Goal: Task Accomplishment & Management: Complete application form

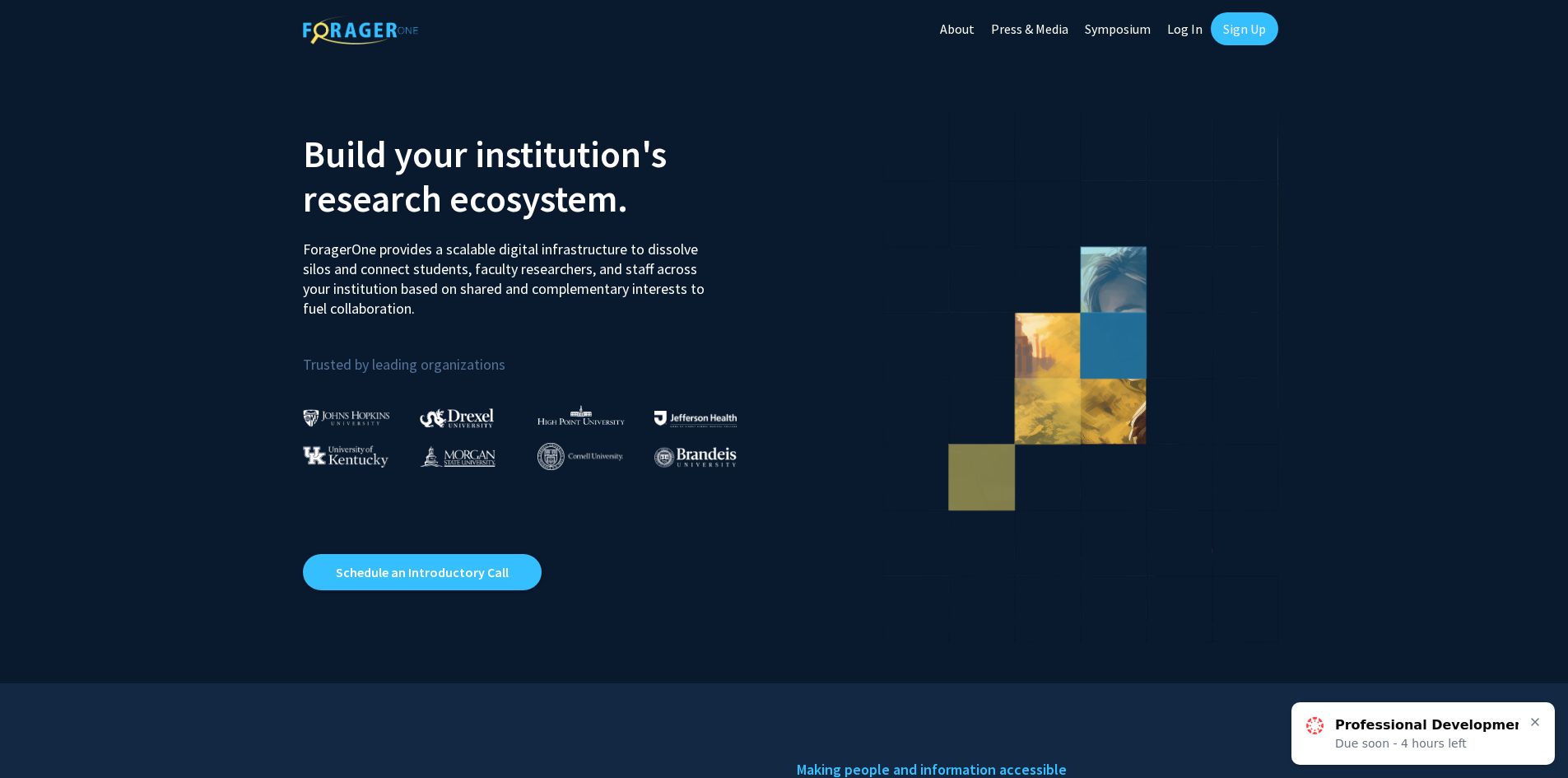
click at [1245, 30] on link "Sign Up" at bounding box center [1245, 29] width 68 height 33
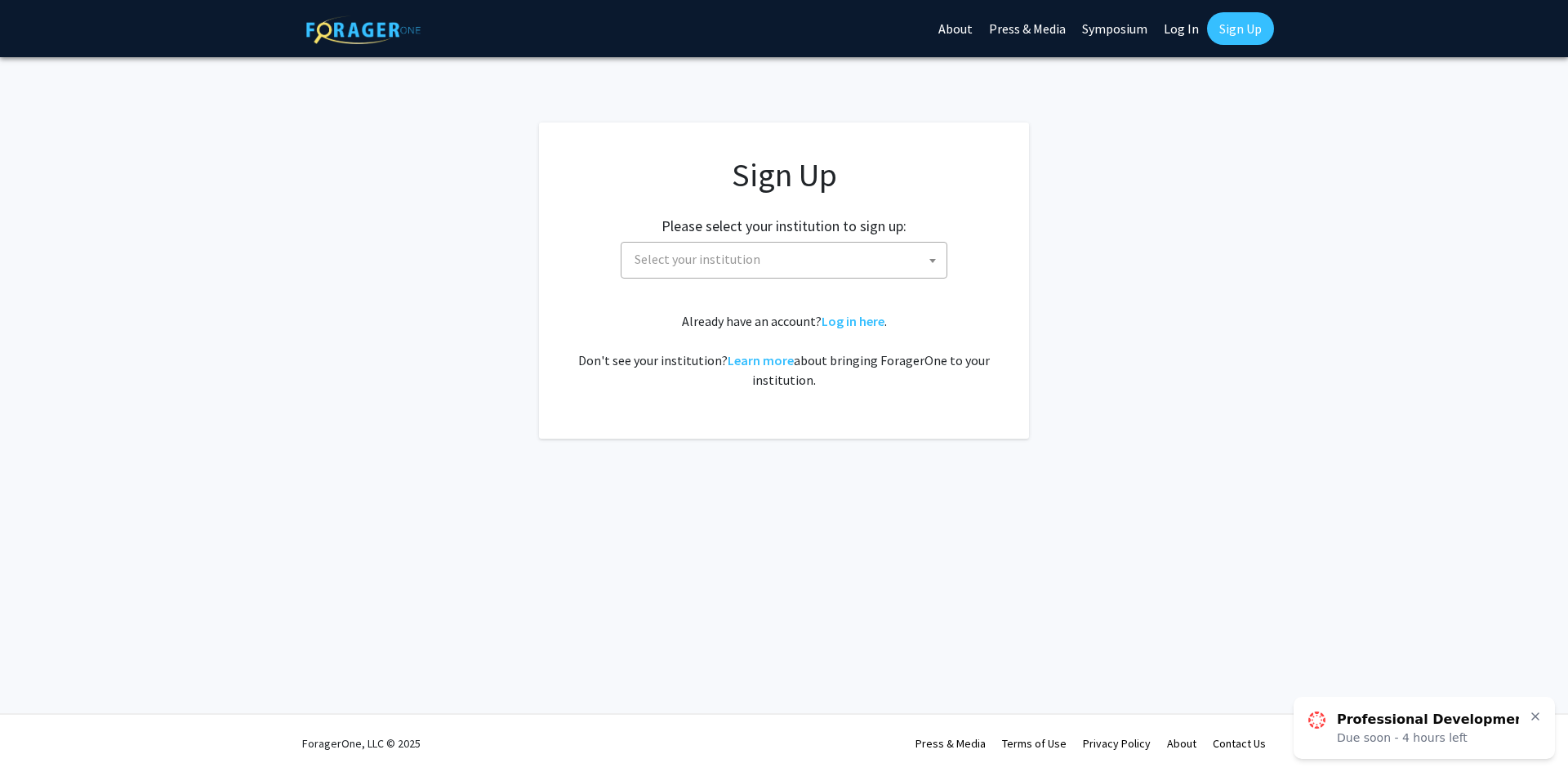
click at [826, 259] on span "Select your institution" at bounding box center [788, 259] width 319 height 33
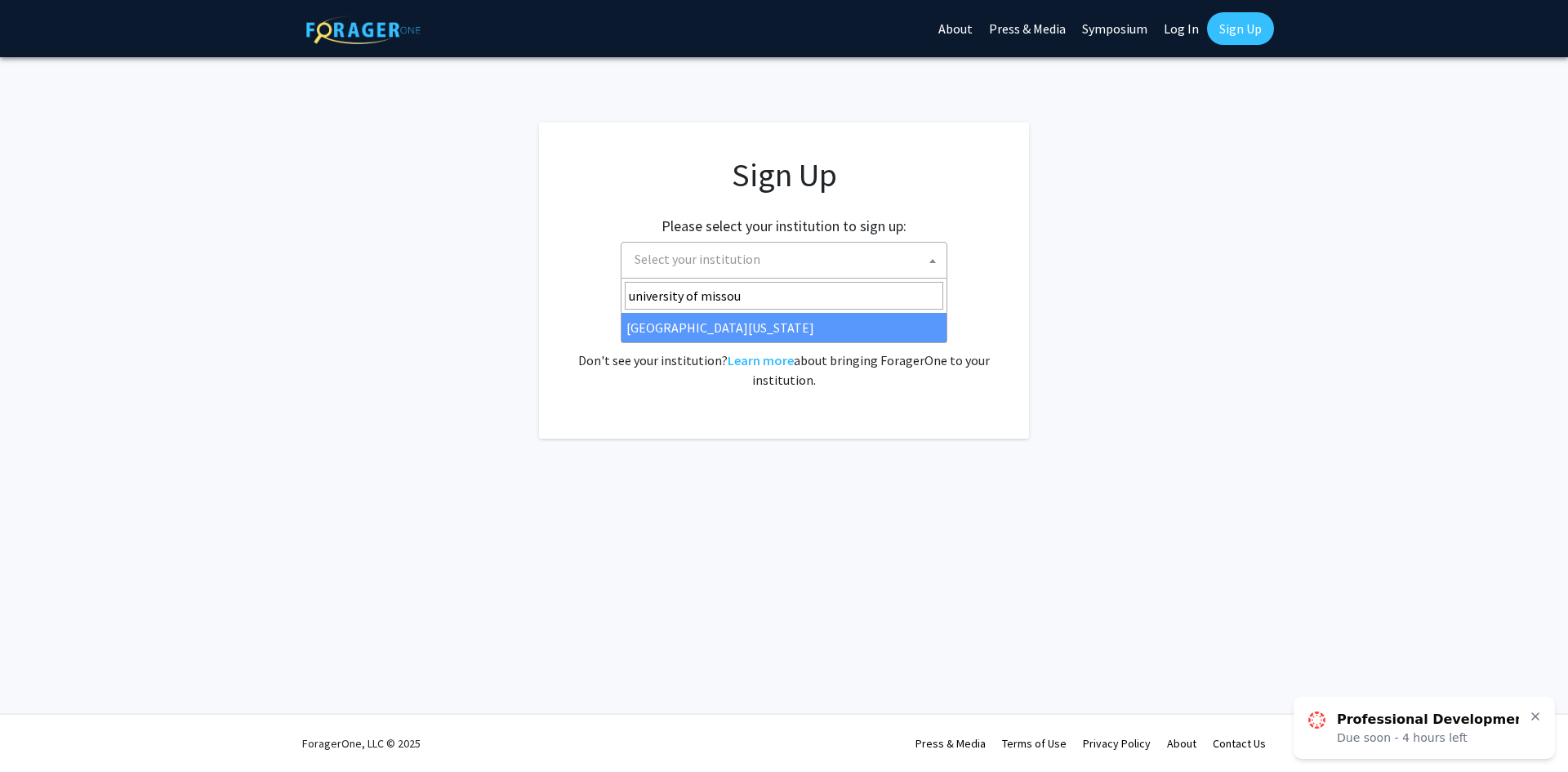
type input "university of missou"
select select "33"
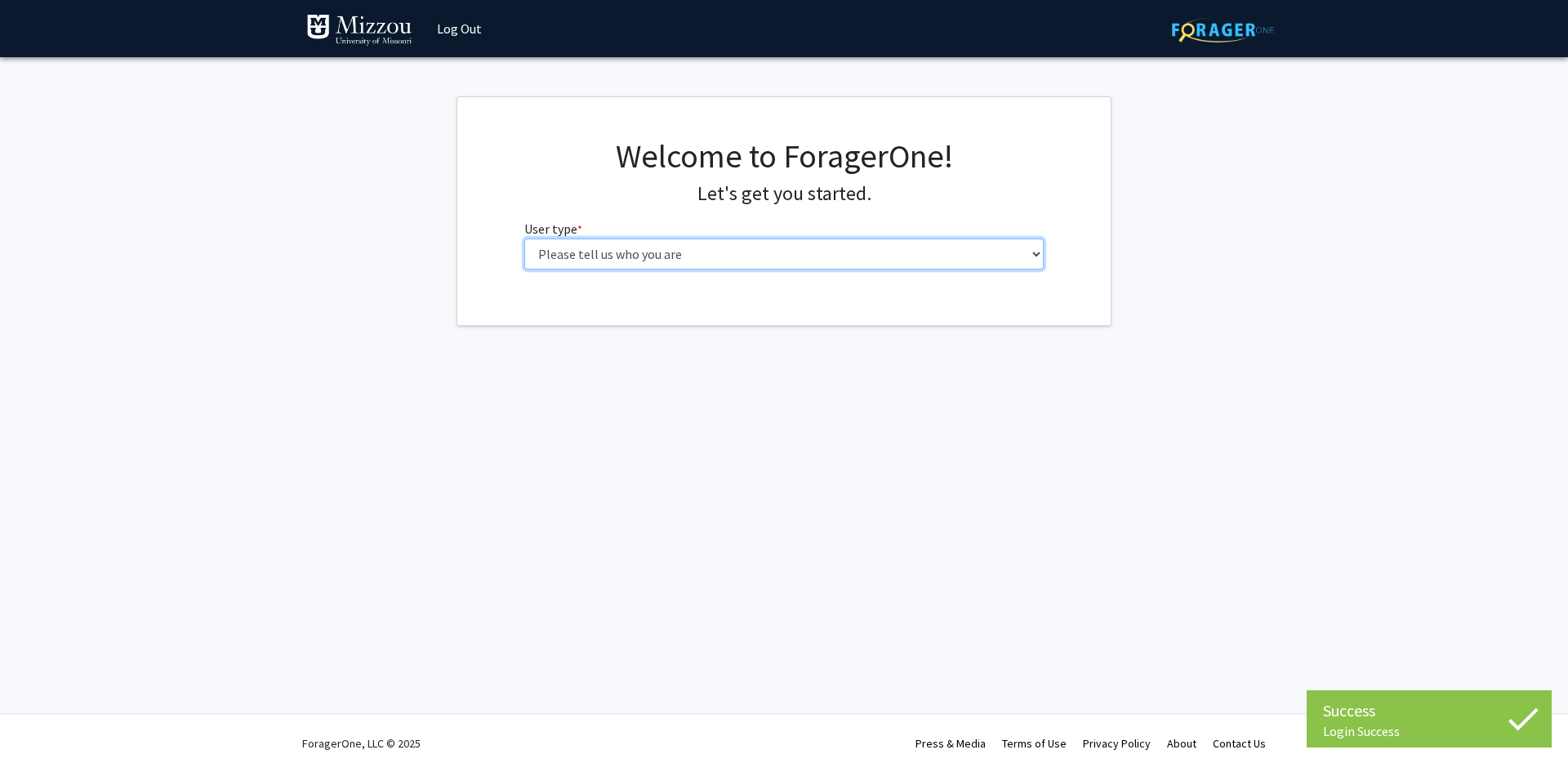
click at [681, 251] on select "Please tell us who you are Undergraduate Student Master's Student Doctoral Cand…" at bounding box center [784, 254] width 520 height 31
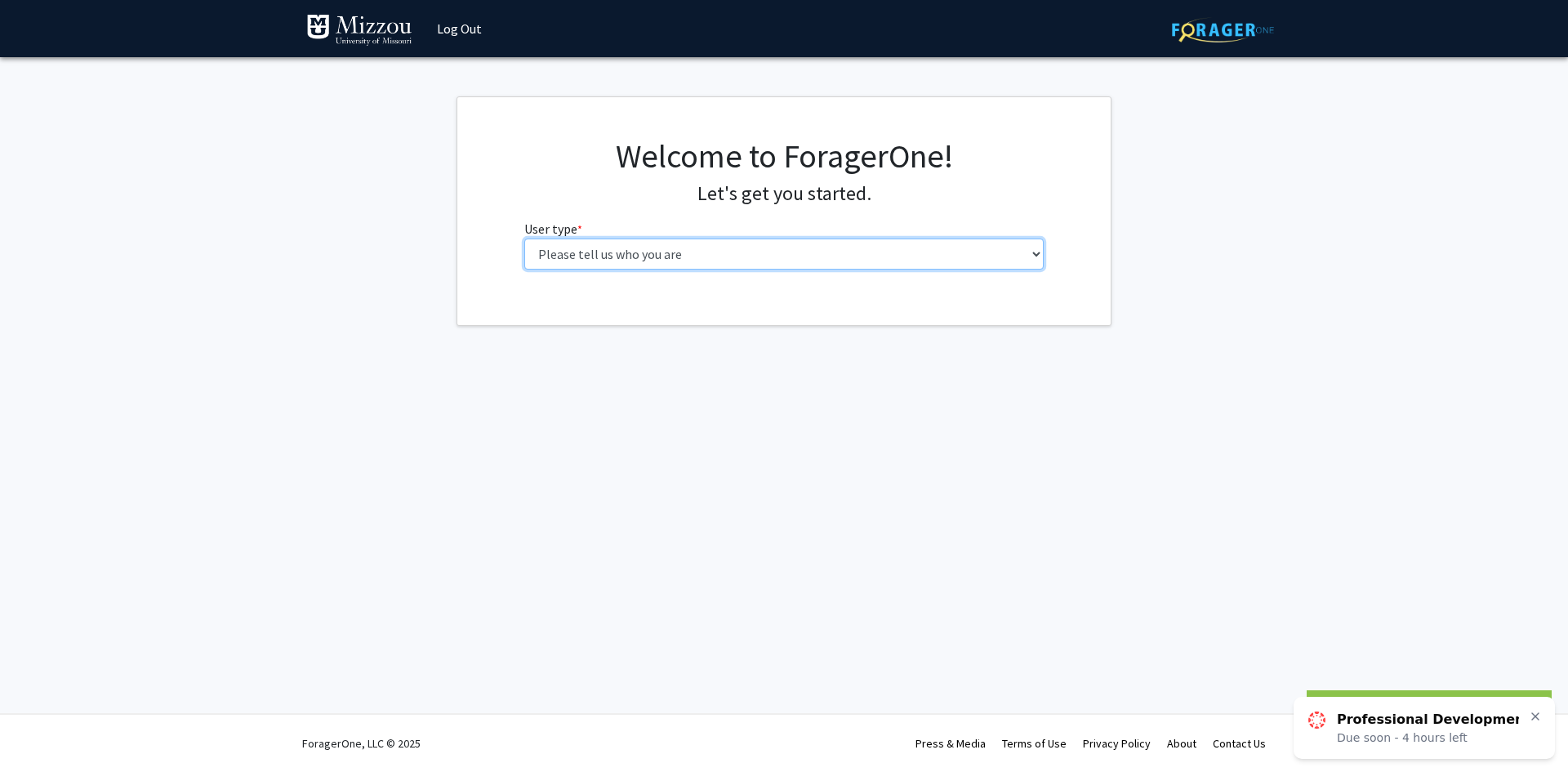
select select "1: undergrad"
click at [524, 238] on select "Please tell us who you are Undergraduate Student Master's Student Doctoral Cand…" at bounding box center [784, 254] width 520 height 31
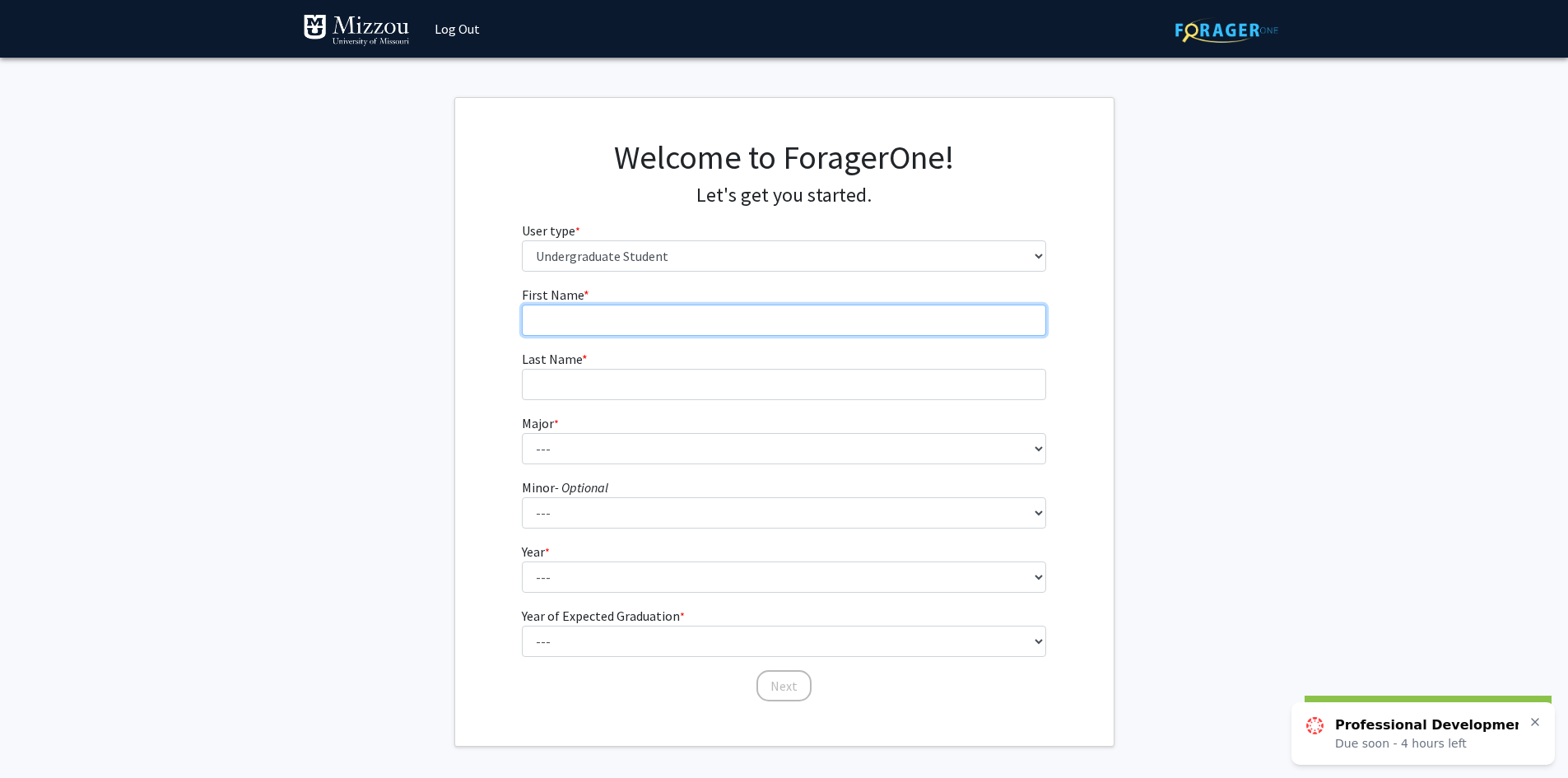
click at [740, 320] on input "First Name * required" at bounding box center [784, 320] width 524 height 32
type input "[PERSON_NAME]"
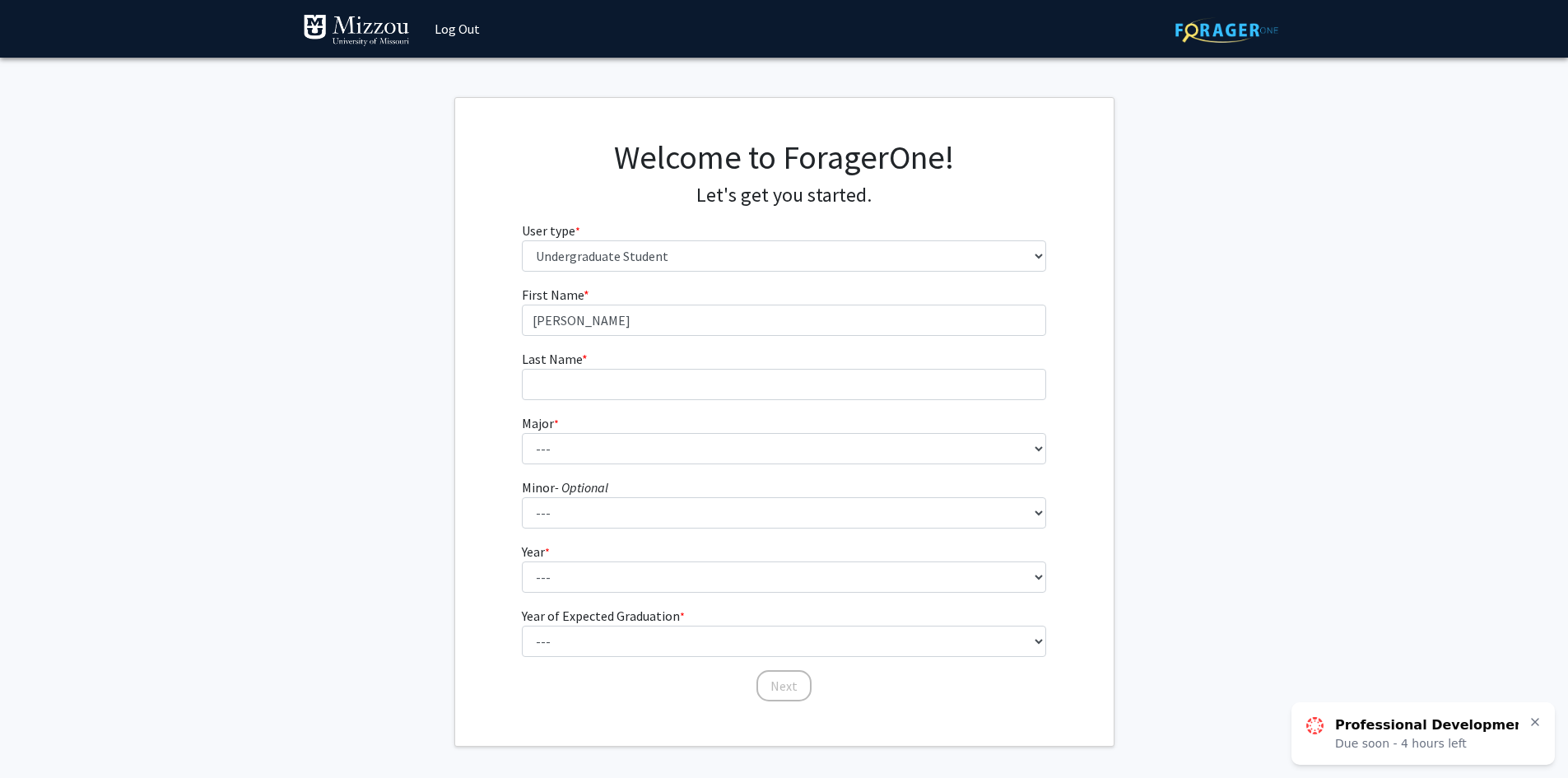
type input "MADI"
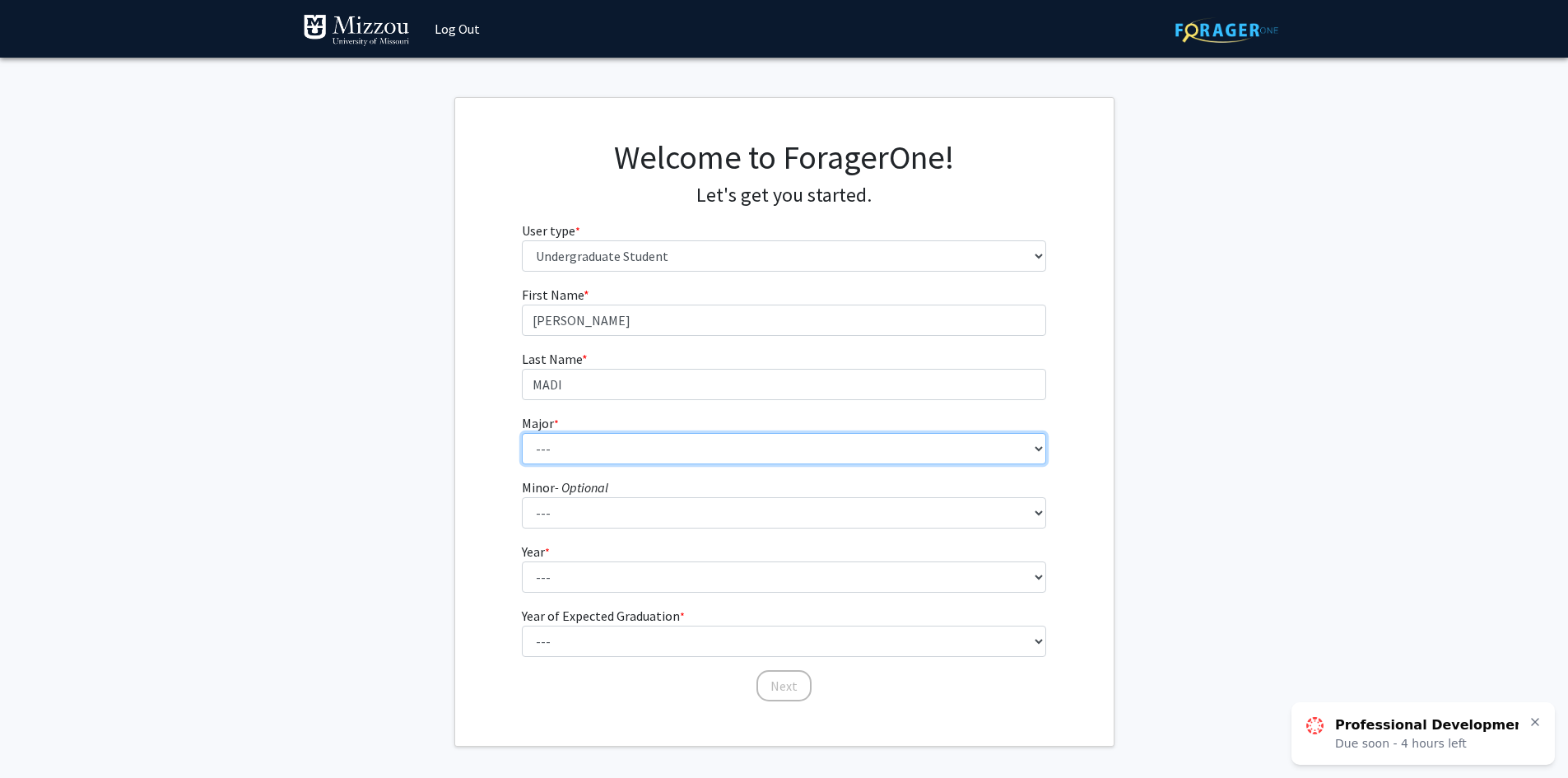
click at [632, 451] on select "--- Agribusiness Management Agricultural Education Agricultural Education: Comm…" at bounding box center [784, 449] width 524 height 32
select select "26: 2521"
click at [521, 433] on select "--- Agribusiness Management Agricultural Education Agricultural Education: Comm…" at bounding box center [784, 449] width 524 height 32
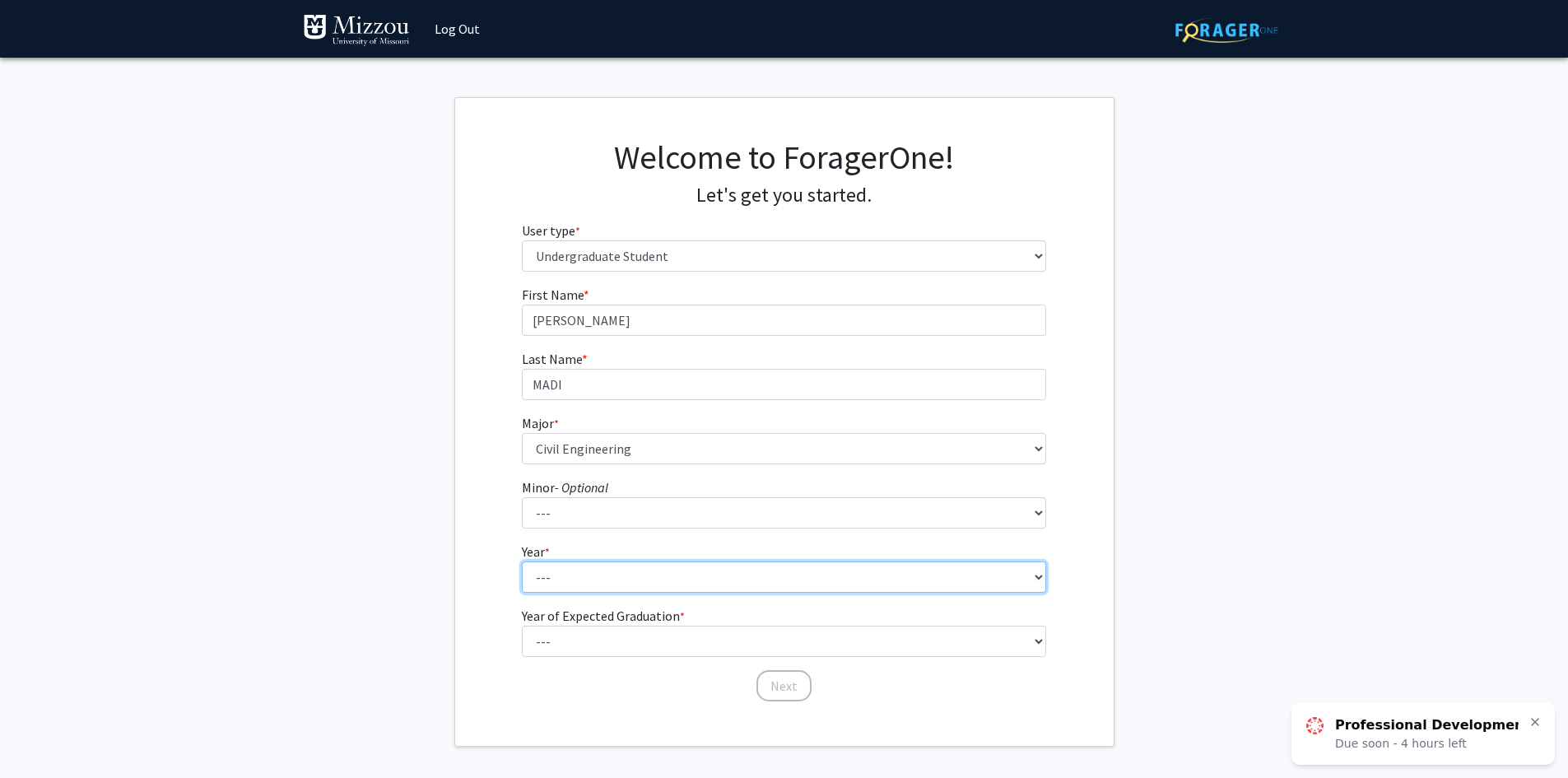
click at [654, 587] on select "--- First-year Sophomore Junior Senior Postbaccalaureate Certificate" at bounding box center [784, 577] width 524 height 32
select select "1: first-year"
click at [521, 562] on select "--- First-year Sophomore Junior Senior Postbaccalaureate Certificate" at bounding box center [784, 577] width 524 height 32
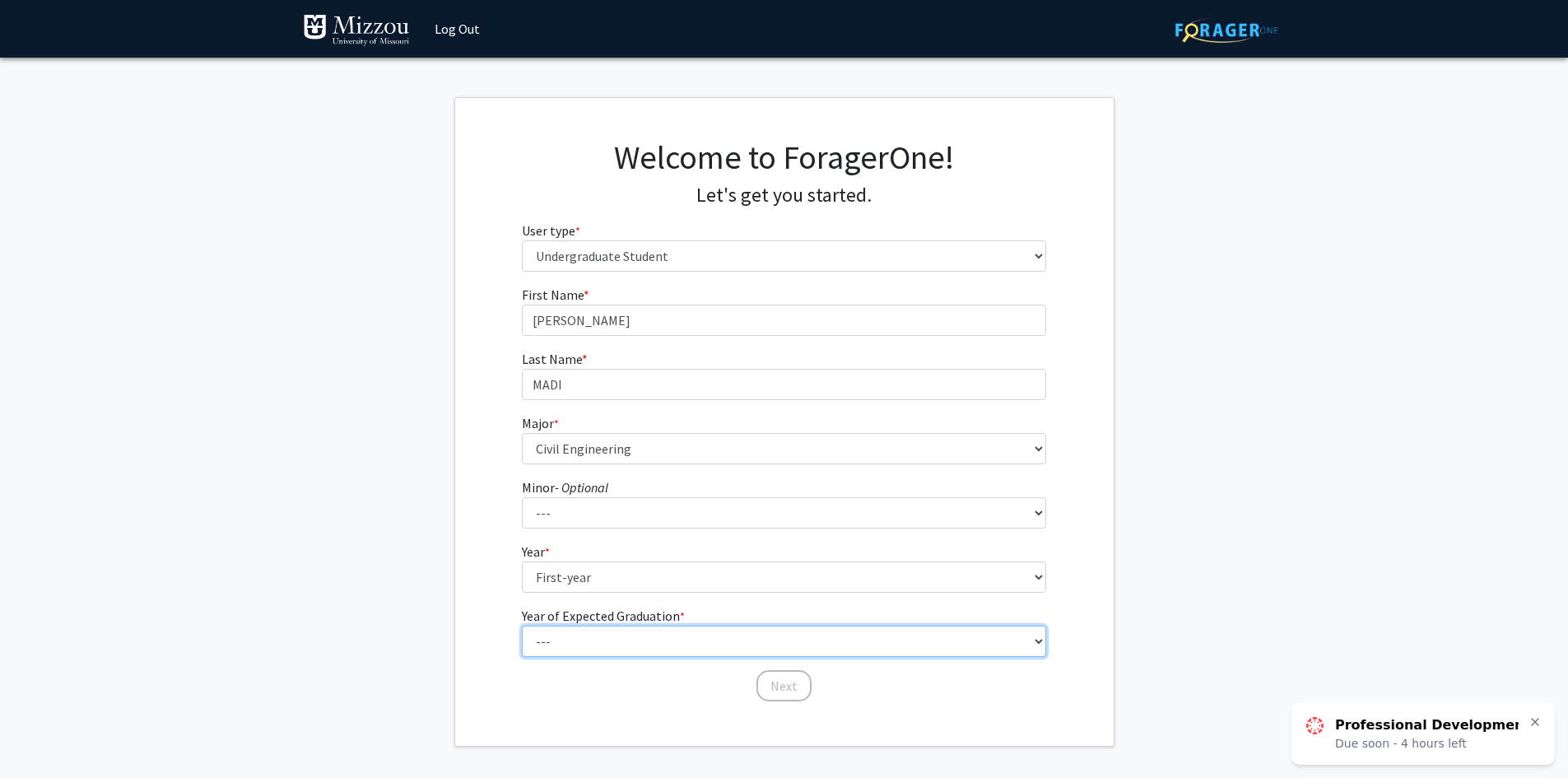
click at [658, 633] on select "--- 2025 2026 2027 2028 2029 2030 2031 2032 2033 2034" at bounding box center [784, 641] width 524 height 32
select select "5: 2029"
click at [521, 626] on select "--- 2025 2026 2027 2028 2029 2030 2031 2032 2033 2034" at bounding box center [784, 641] width 524 height 32
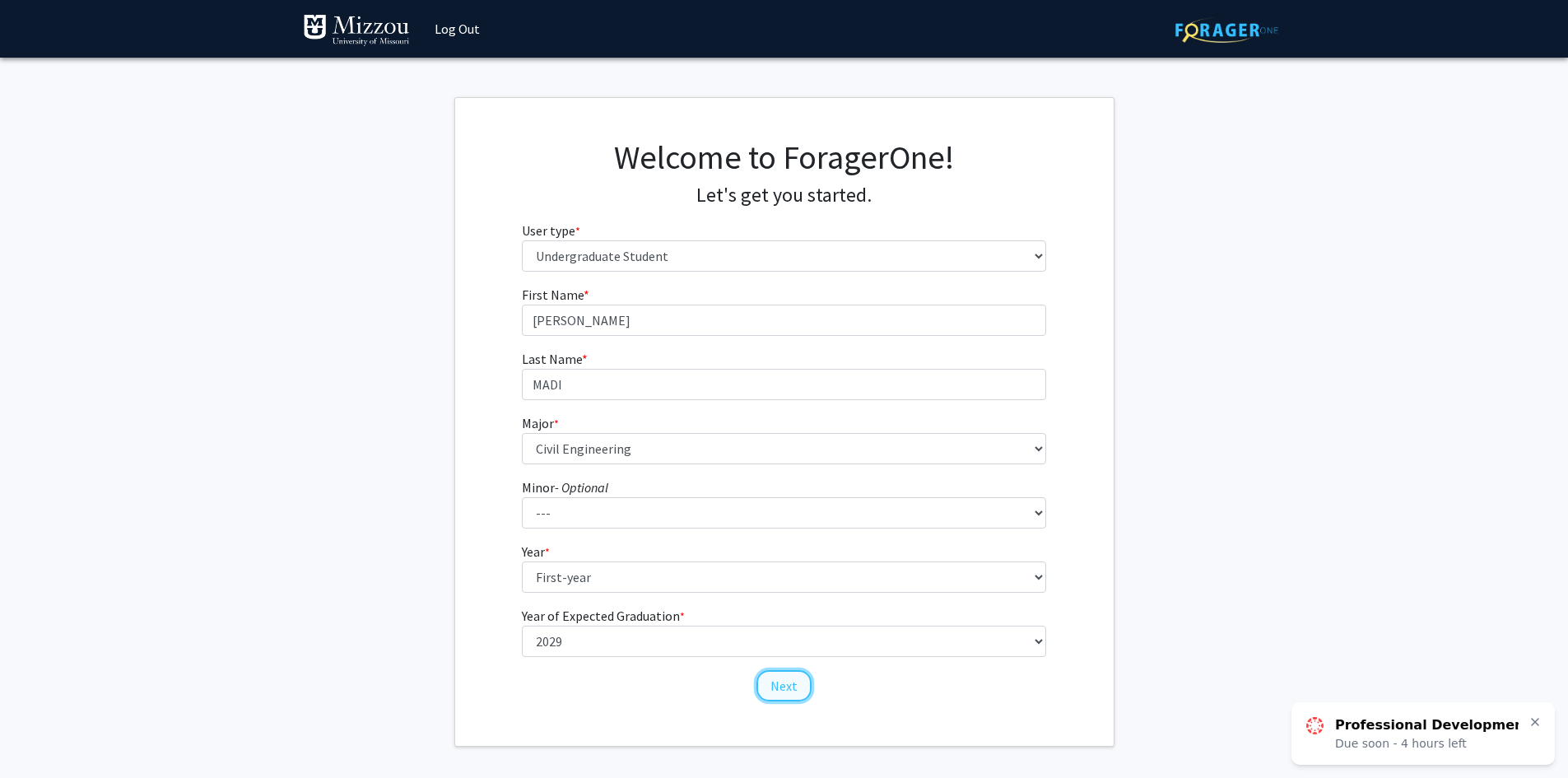
click at [783, 685] on button "Next" at bounding box center [784, 685] width 55 height 32
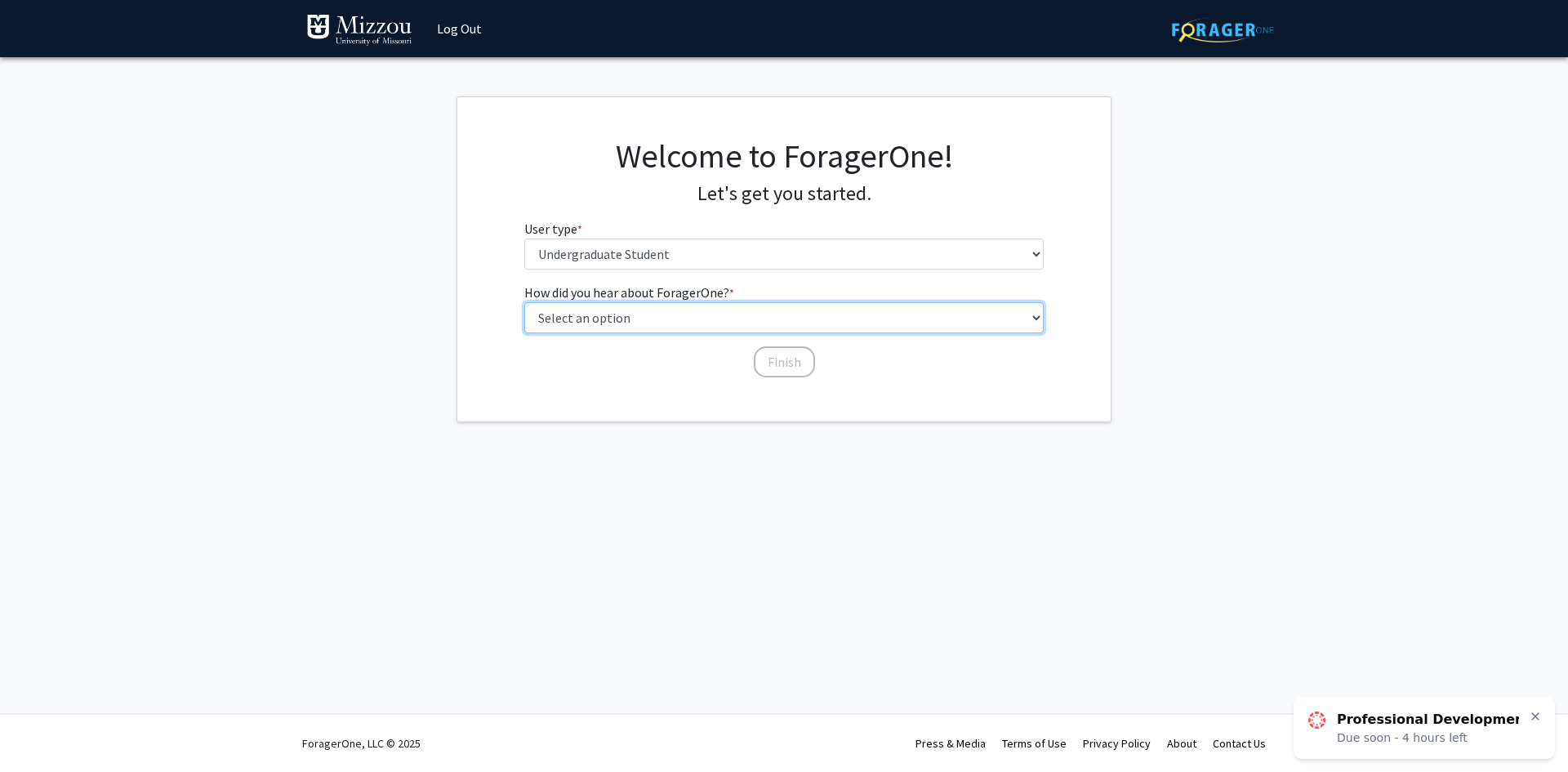
click at [721, 321] on select "Select an option Peer/student recommendation Faculty/staff recommendation Unive…" at bounding box center [784, 317] width 520 height 31
select select "2: faculty_recommendation"
click at [524, 302] on select "Select an option Peer/student recommendation Faculty/staff recommendation Unive…" at bounding box center [784, 317] width 520 height 31
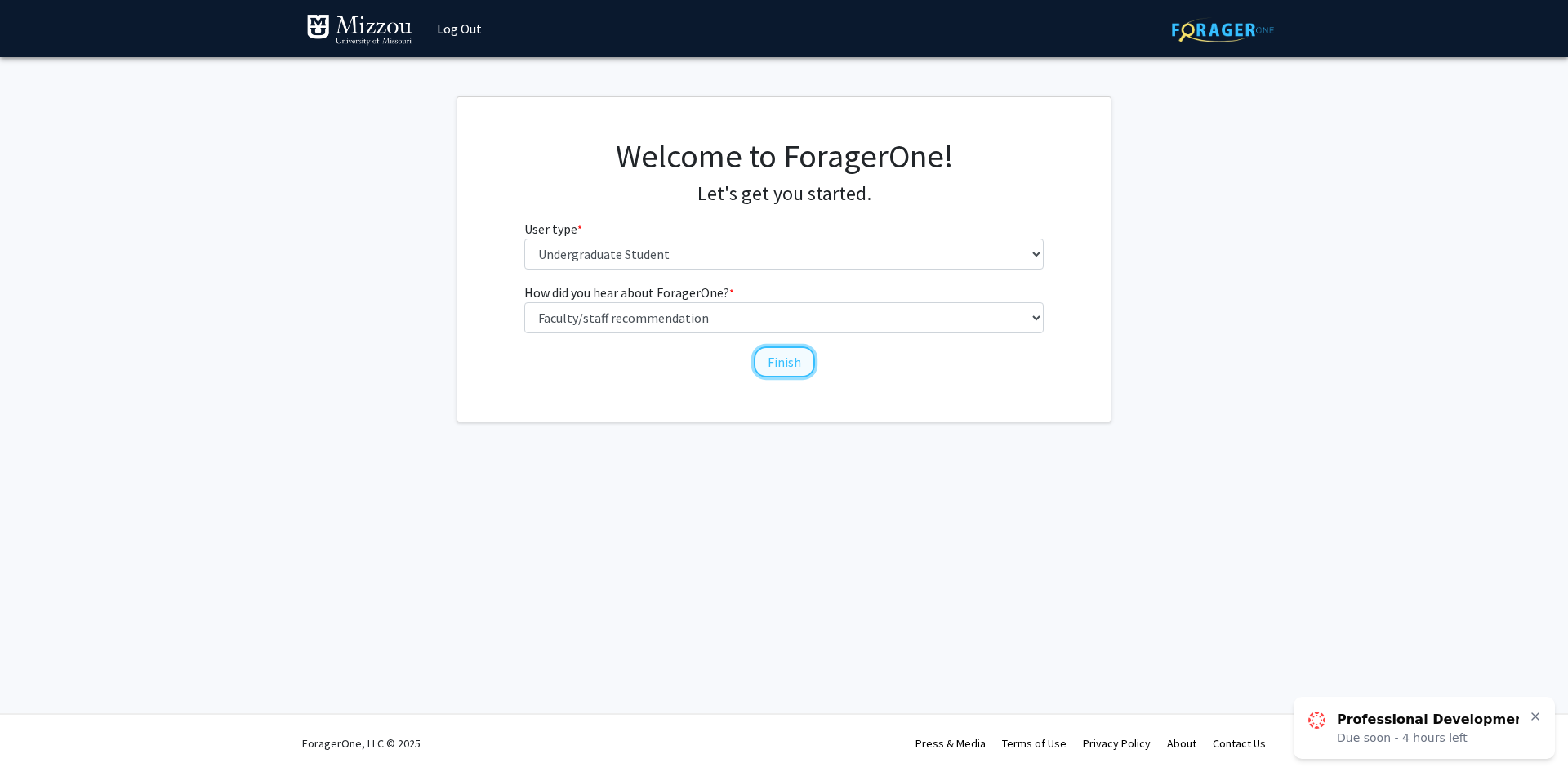
click at [793, 370] on button "Finish" at bounding box center [784, 362] width 62 height 31
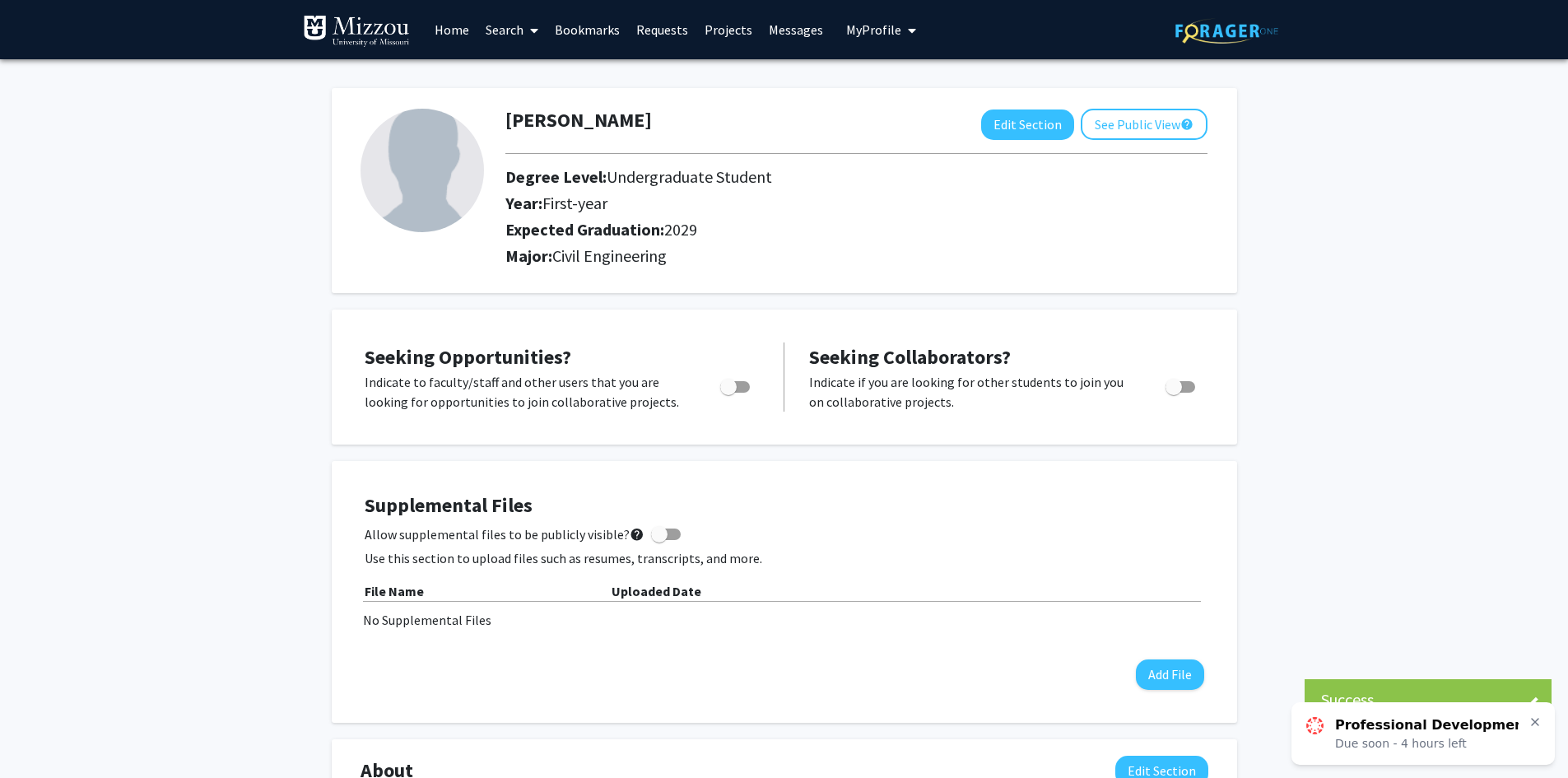
click at [516, 33] on link "Search" at bounding box center [512, 30] width 69 height 57
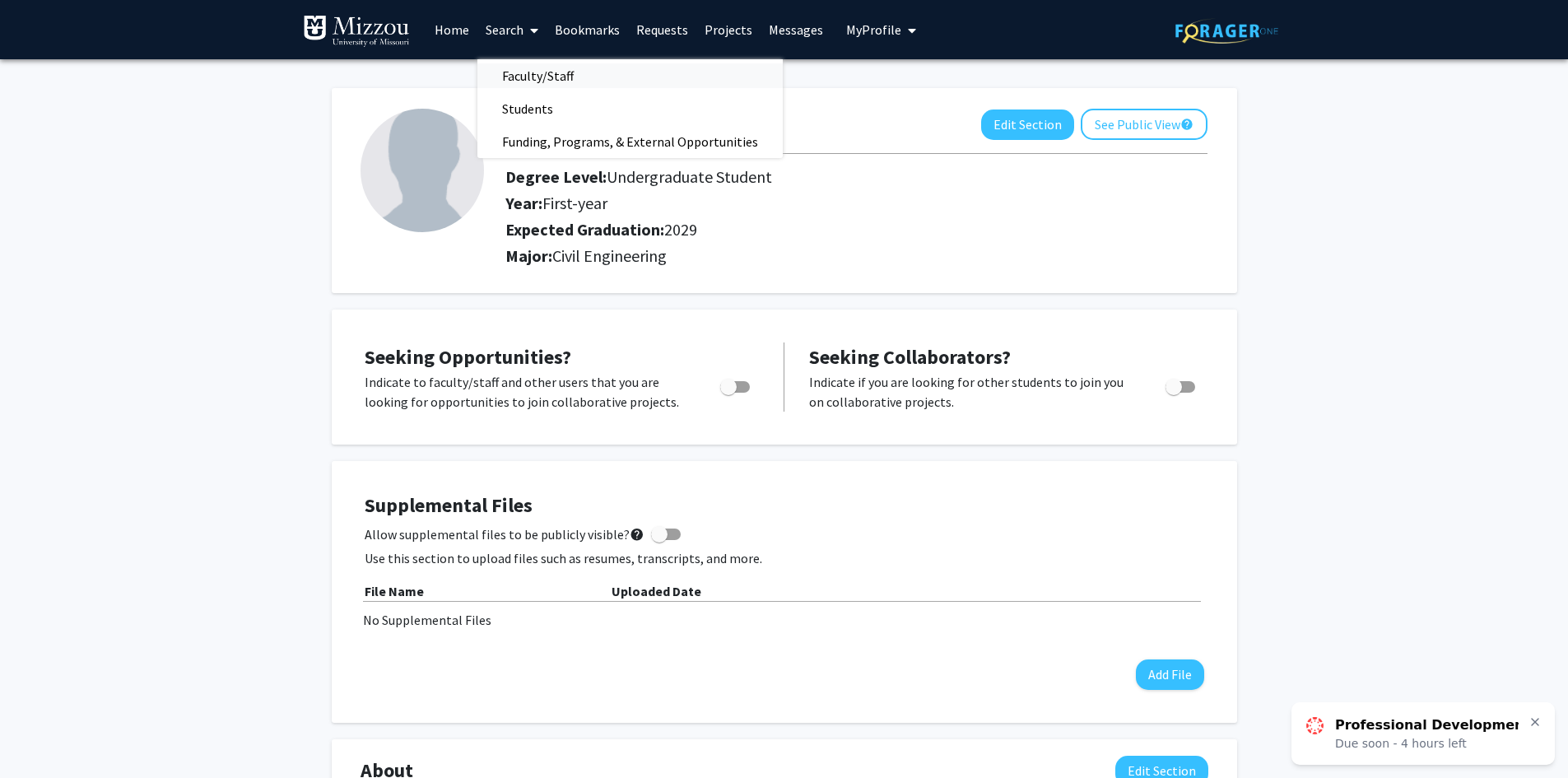
click at [543, 74] on span "Faculty/Staff" at bounding box center [538, 76] width 121 height 33
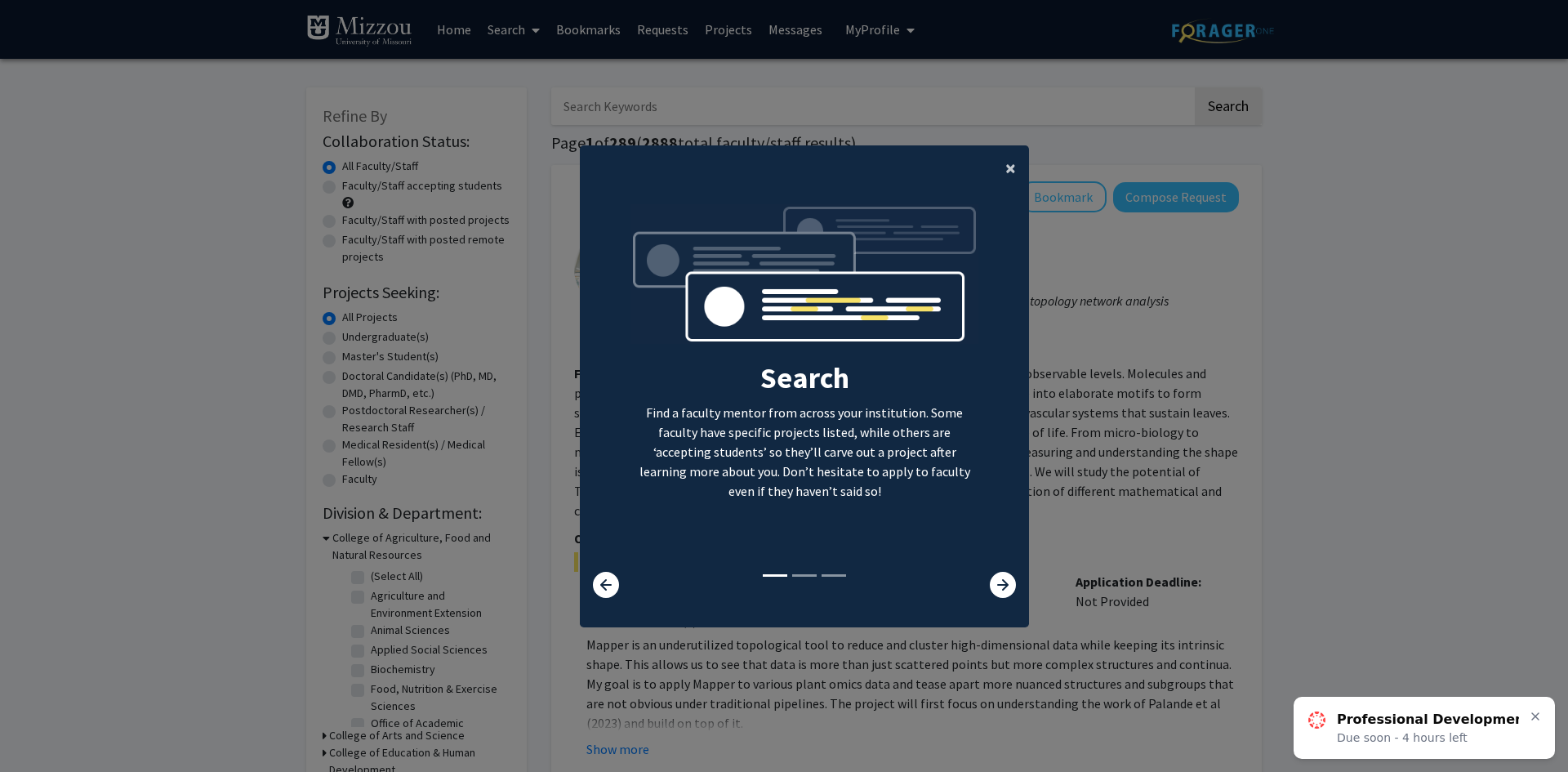
click at [1008, 169] on span "×" at bounding box center [1010, 167] width 10 height 26
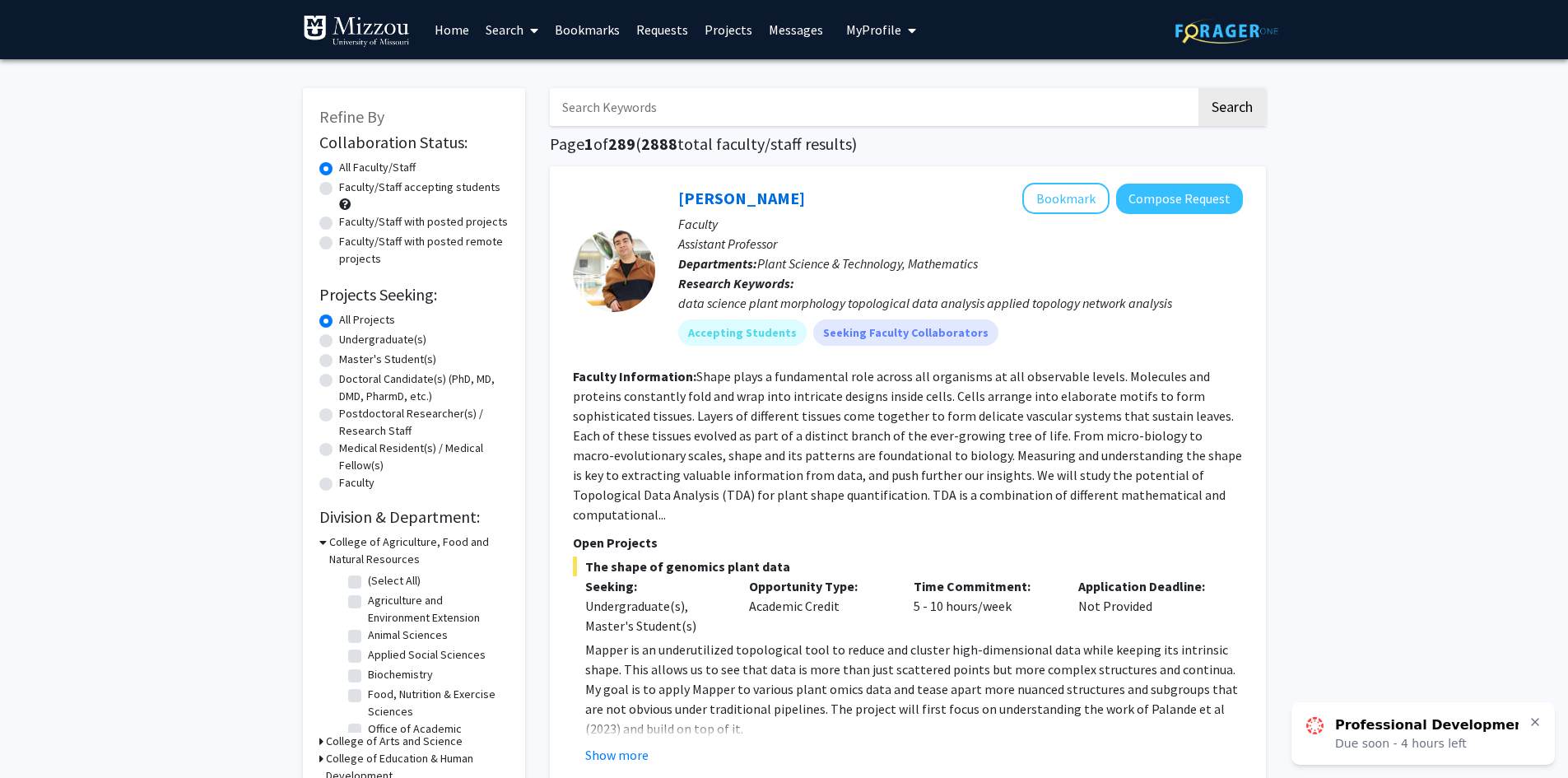
click at [339, 346] on label "Undergraduate(s)" at bounding box center [382, 340] width 87 height 17
click at [339, 342] on input "Undergraduate(s)" at bounding box center [343, 336] width 11 height 11
radio input "true"
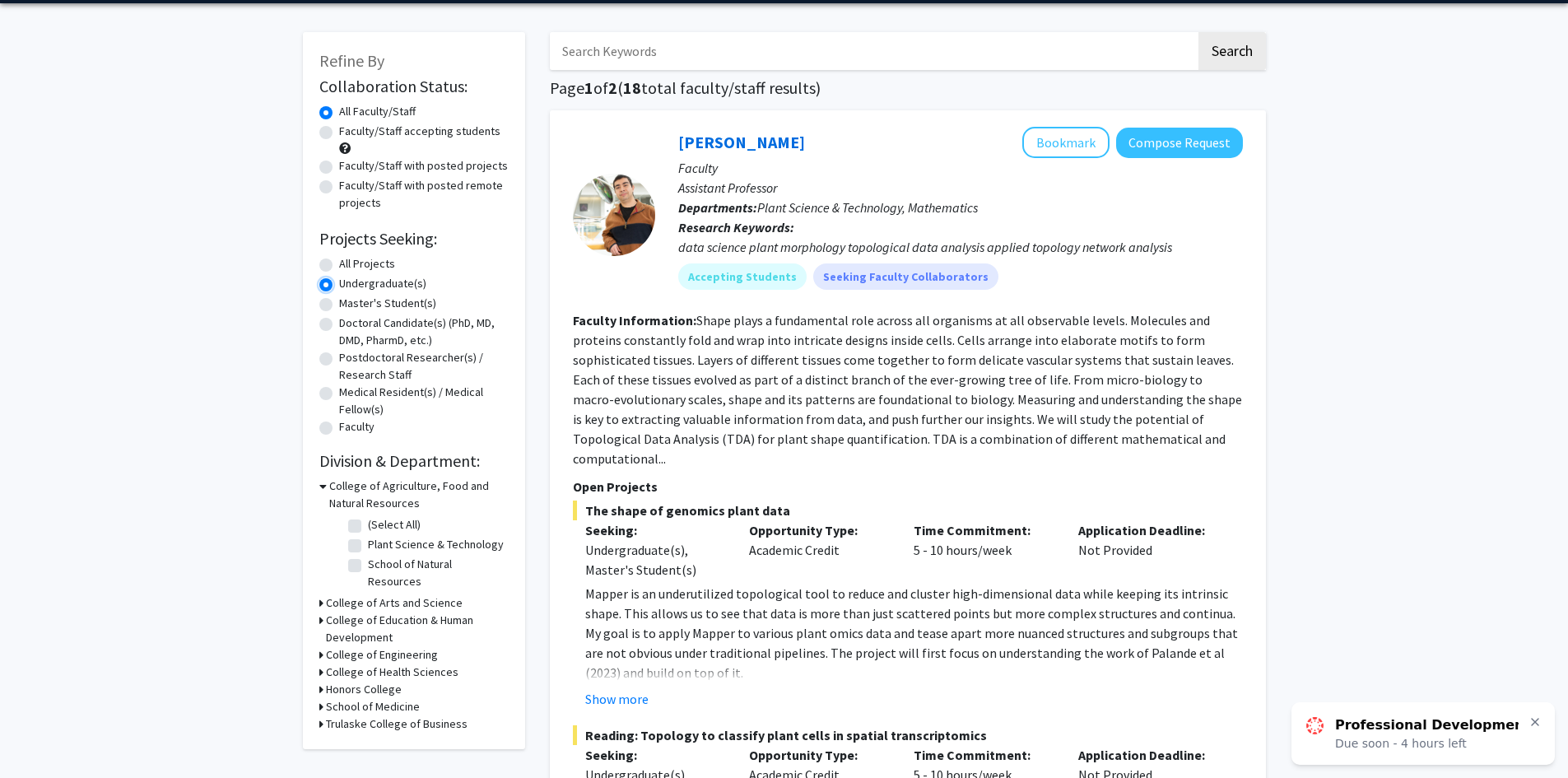
scroll to position [82, 0]
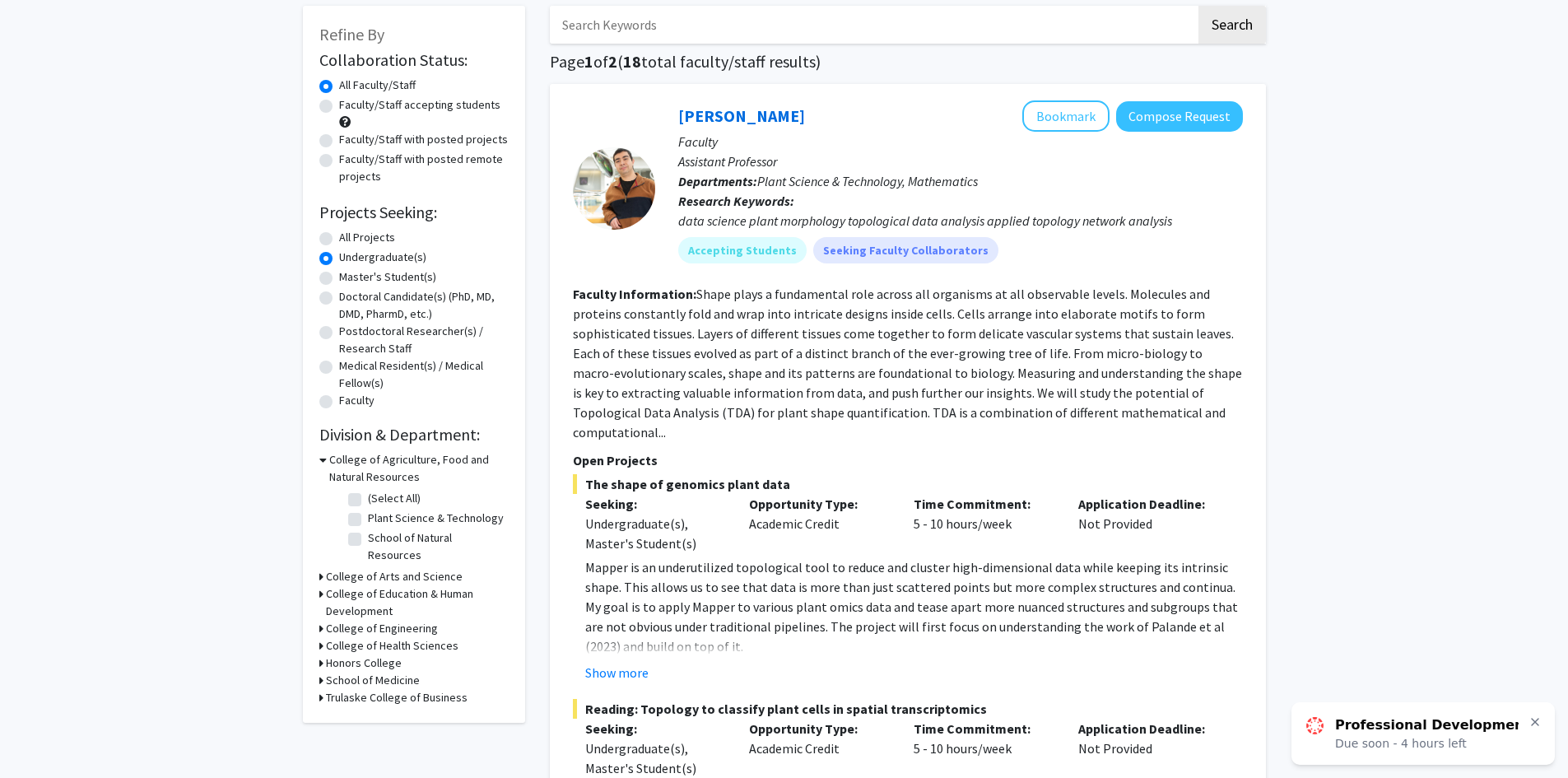
click at [363, 620] on h3 "College of Engineering" at bounding box center [382, 629] width 112 height 17
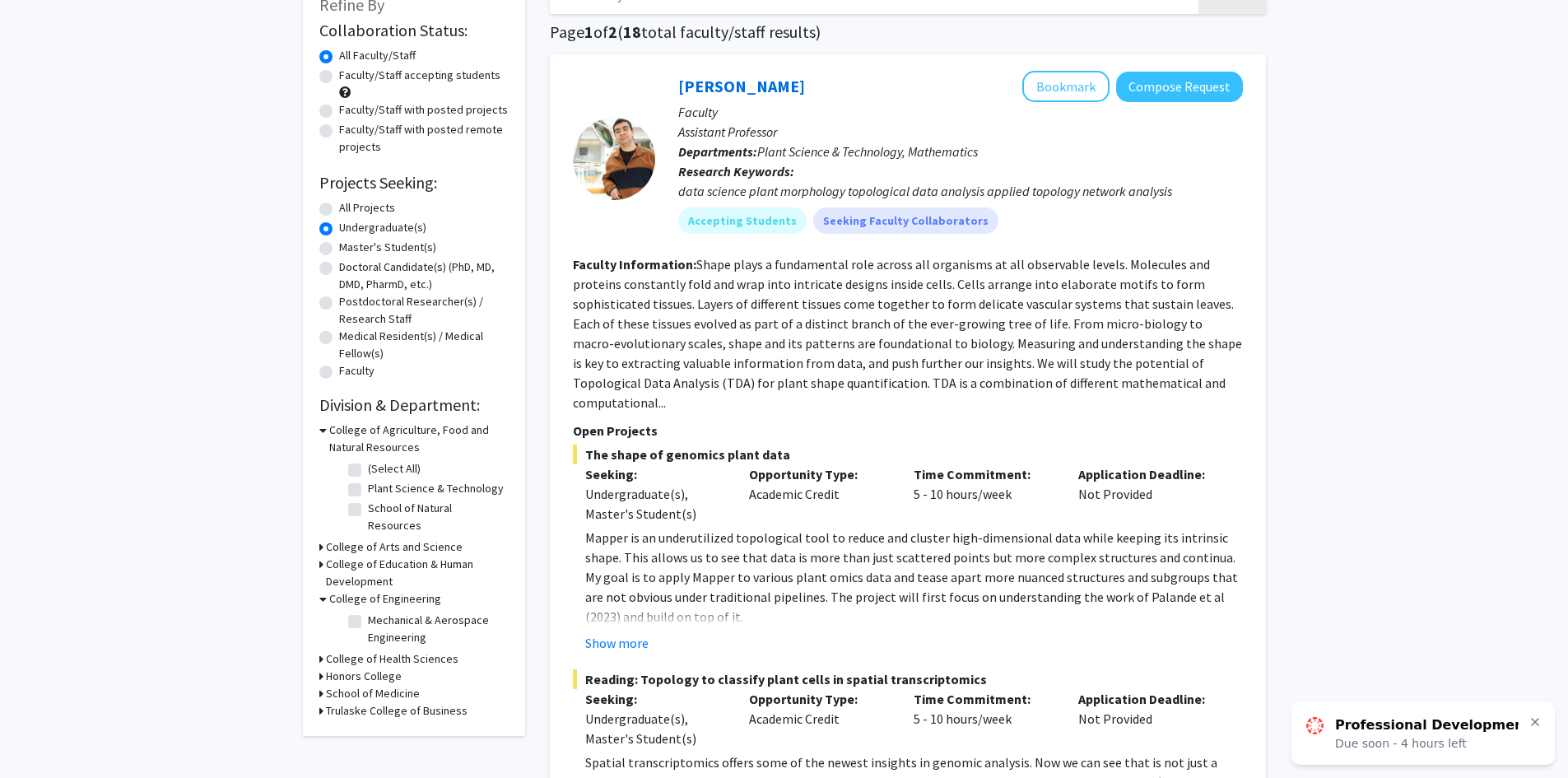
scroll to position [165, 0]
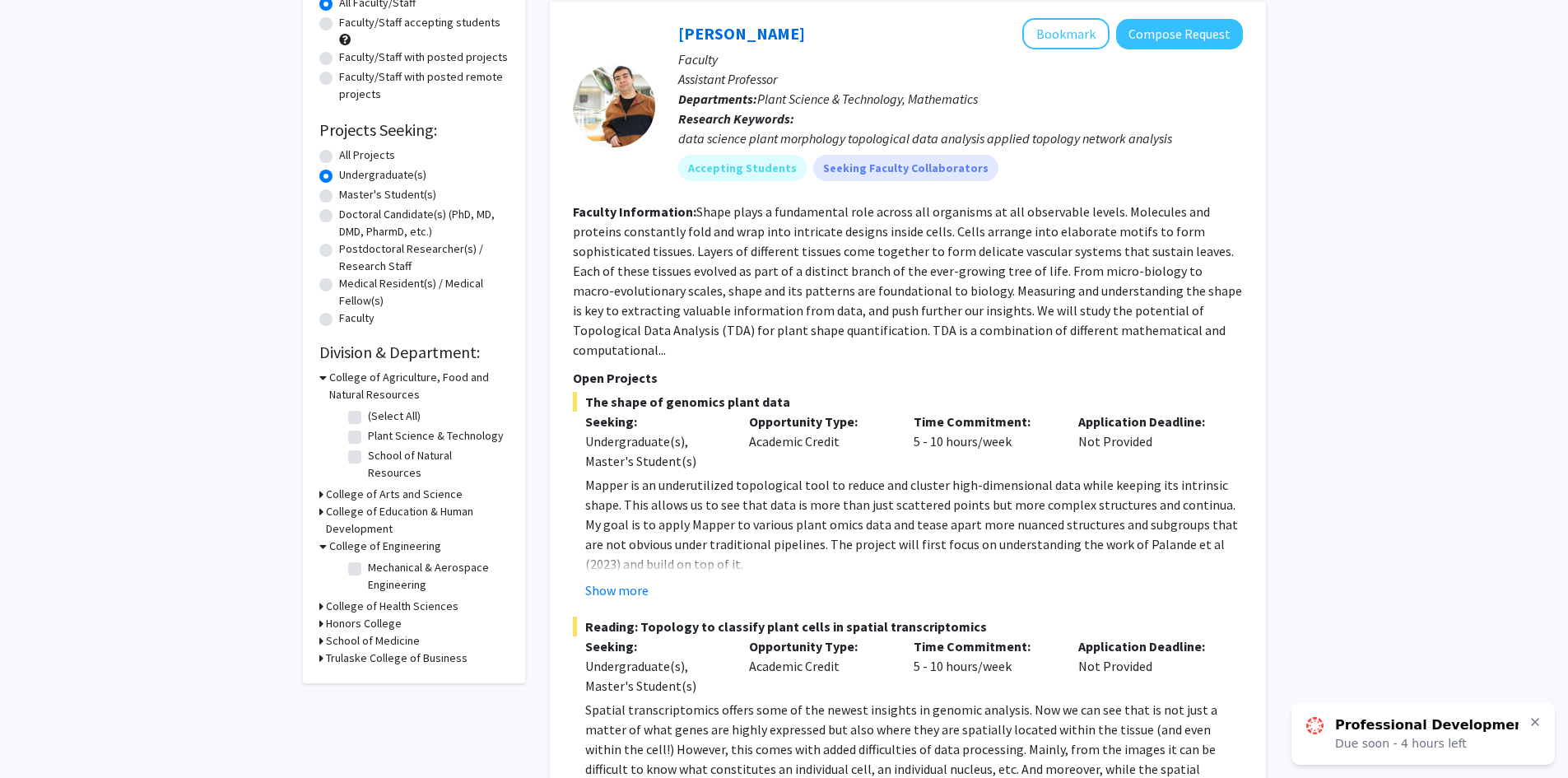
click at [336, 544] on div "College of Engineering Mechanical & Aerospace Engineering Mechanical & Aerospac…" at bounding box center [414, 567] width 189 height 60
click at [333, 538] on h3 "College of Engineering" at bounding box center [385, 546] width 112 height 17
click at [378, 572] on h3 "Honors College" at bounding box center [364, 581] width 76 height 17
click at [386, 593] on label "Honors College" at bounding box center [406, 602] width 76 height 17
click at [379, 593] on input "Honors College" at bounding box center [373, 598] width 11 height 11
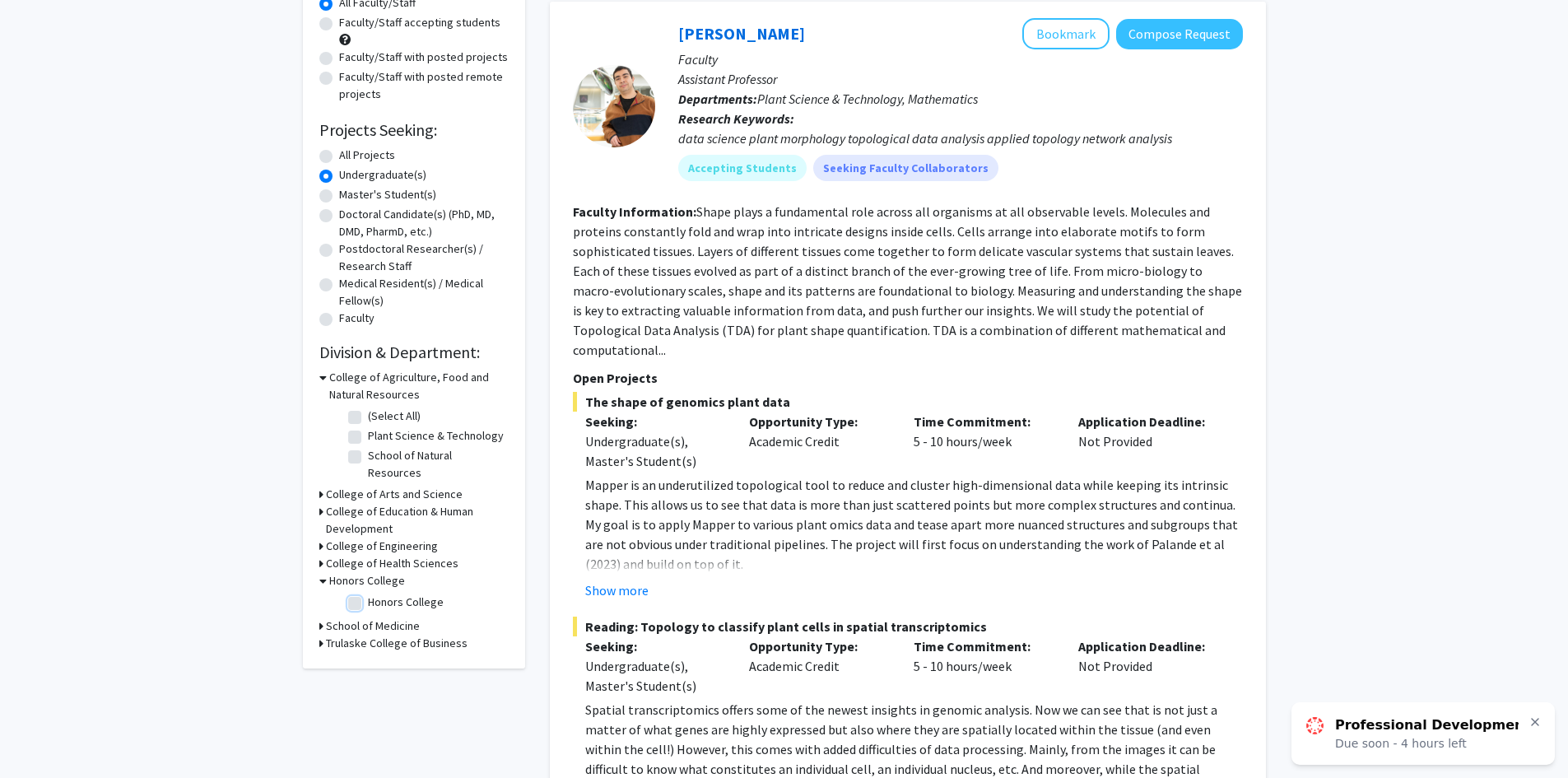
checkbox input "true"
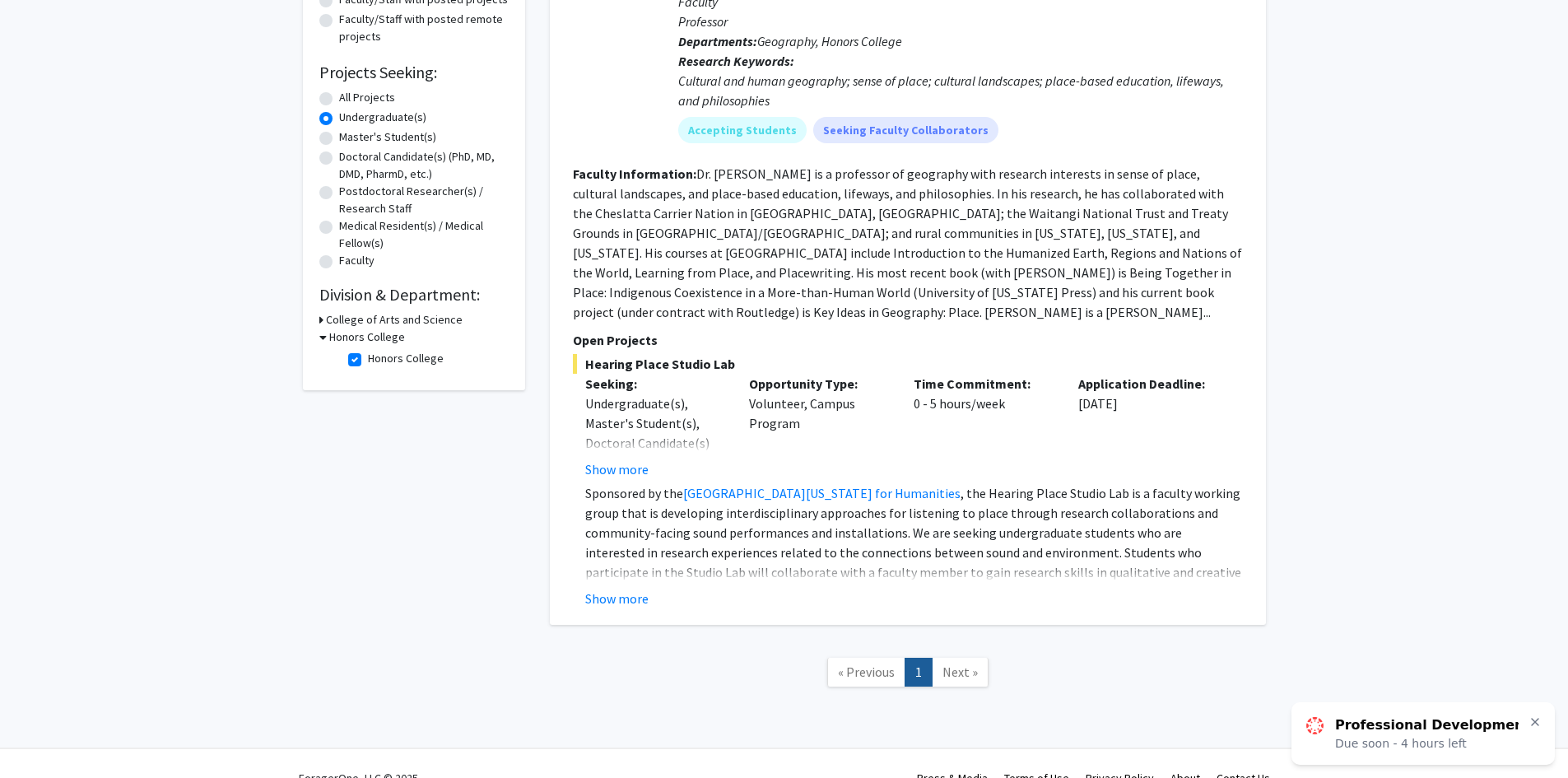
scroll to position [232, 0]
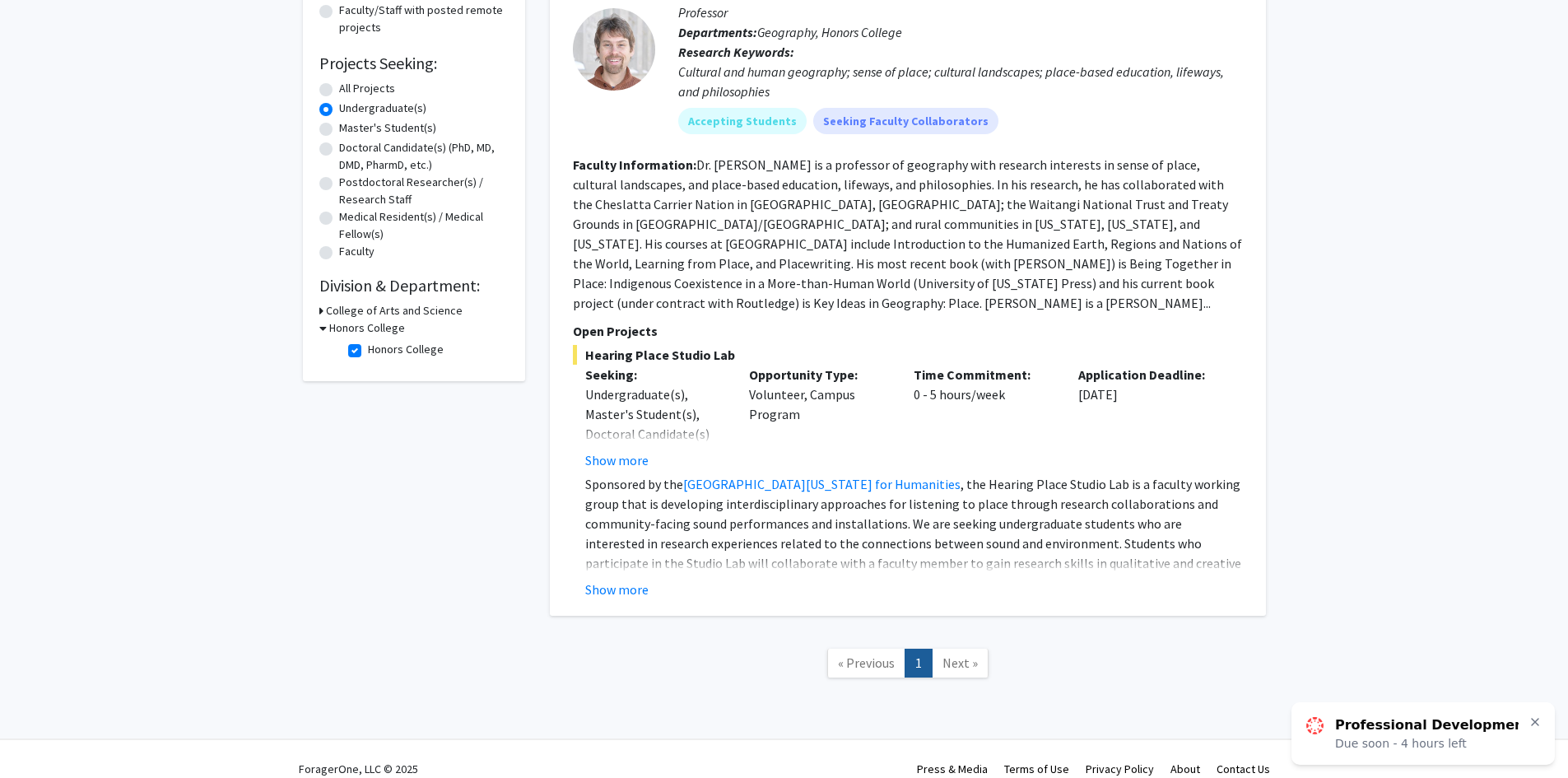
click at [974, 655] on span "Next »" at bounding box center [960, 662] width 35 height 16
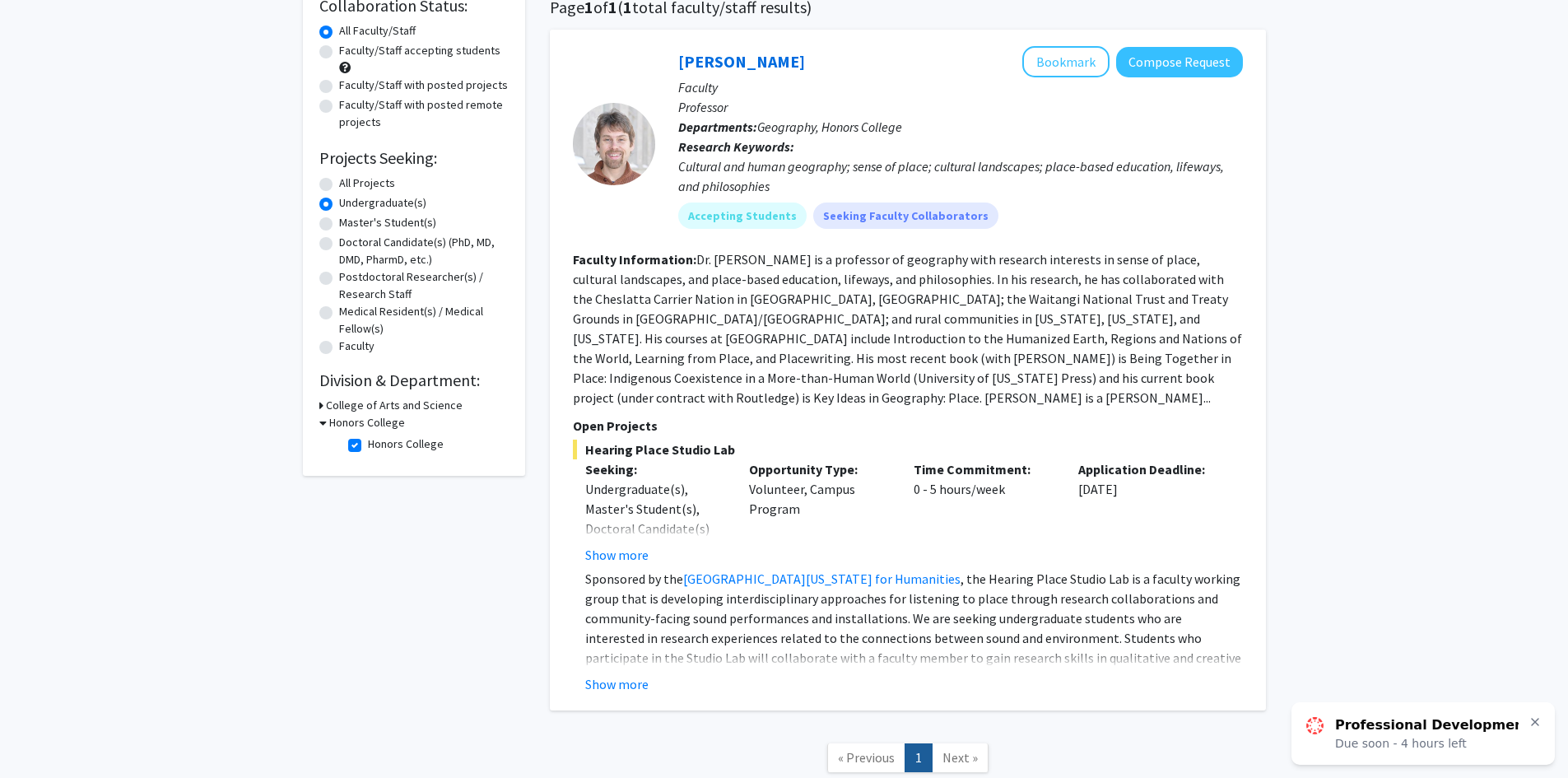
scroll to position [0, 0]
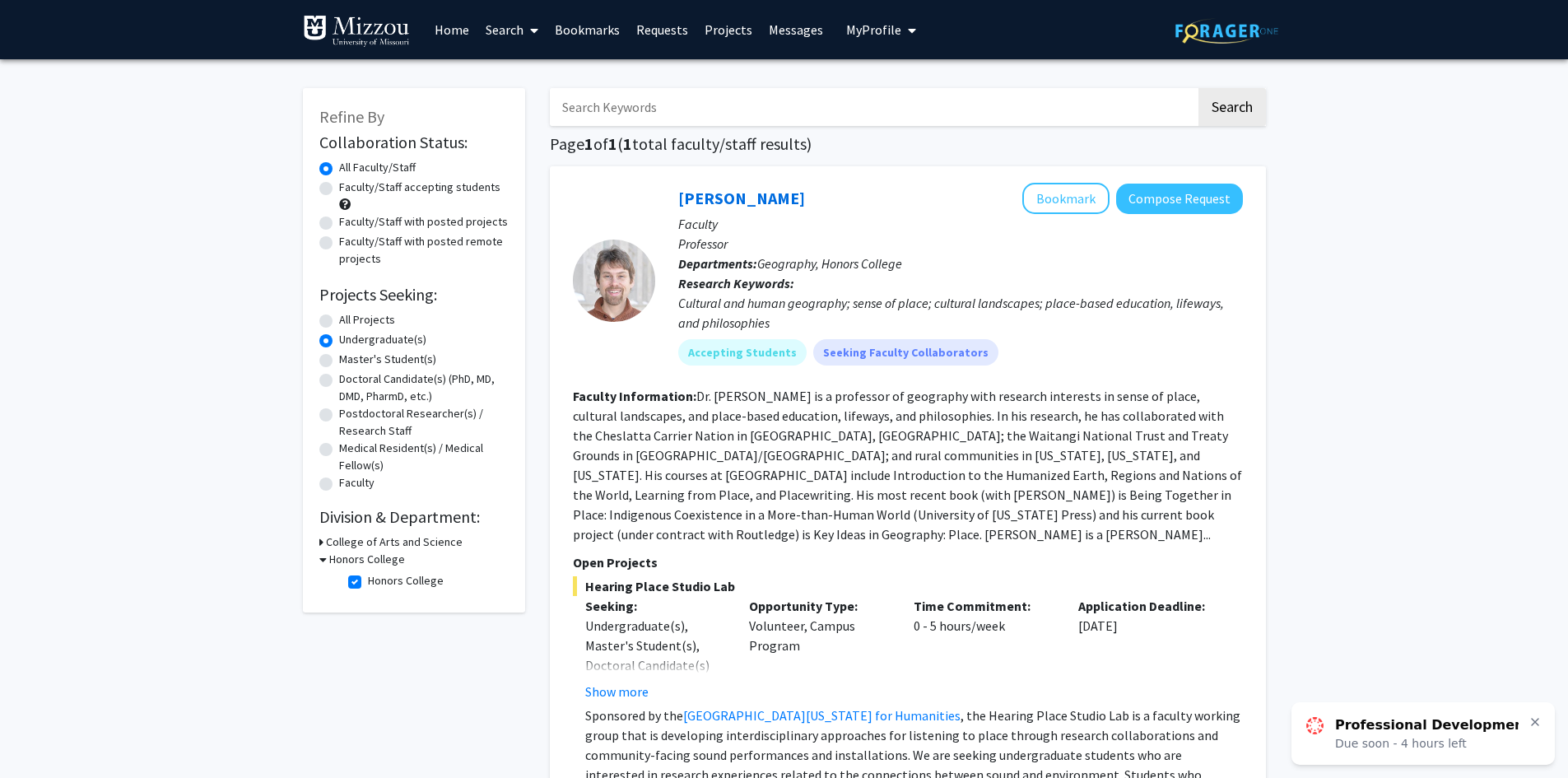
click at [368, 579] on label "Honors College" at bounding box center [406, 581] width 76 height 17
click at [368, 579] on input "Honors College" at bounding box center [373, 577] width 11 height 11
checkbox input "false"
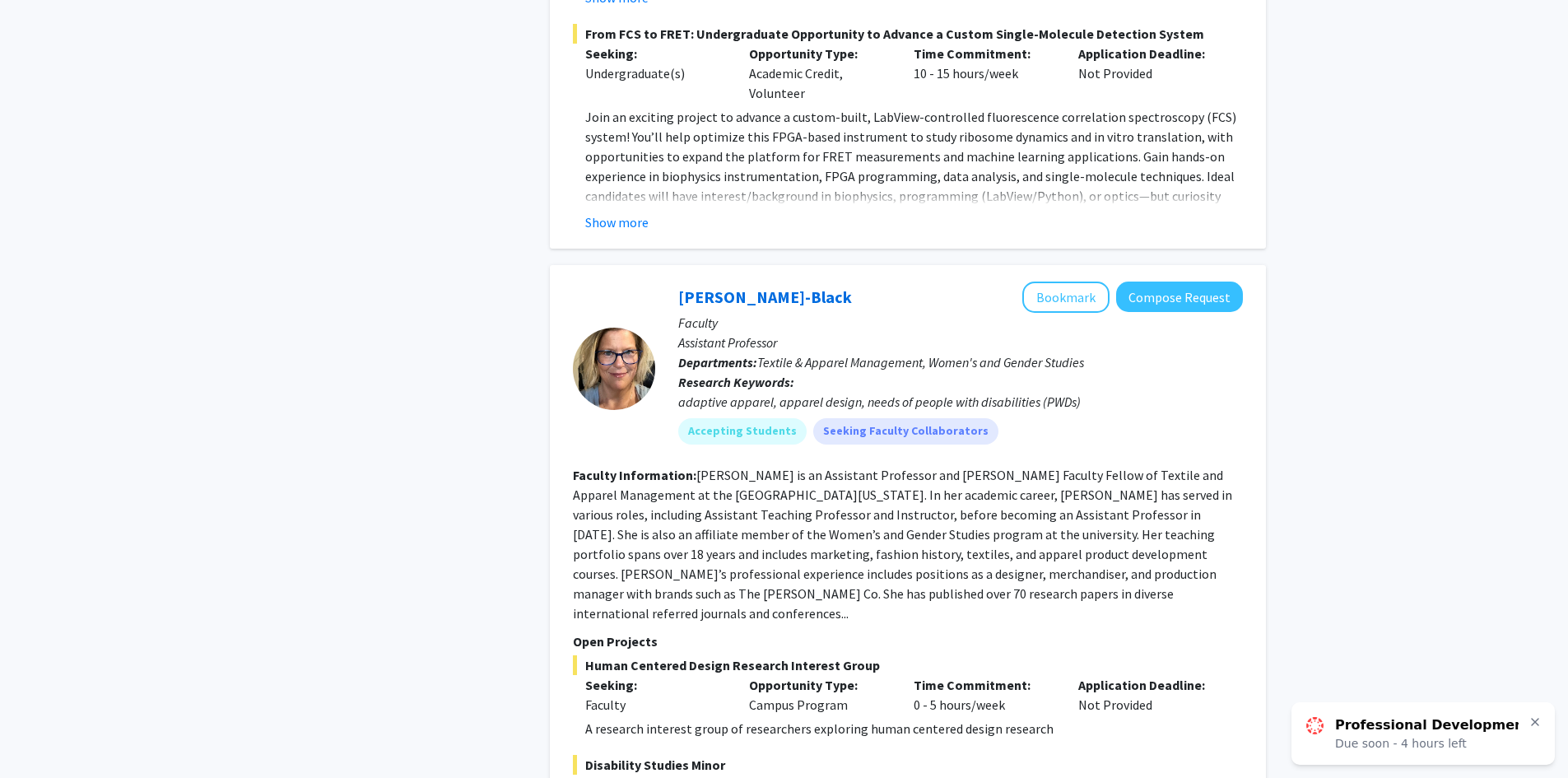
scroll to position [4857, 0]
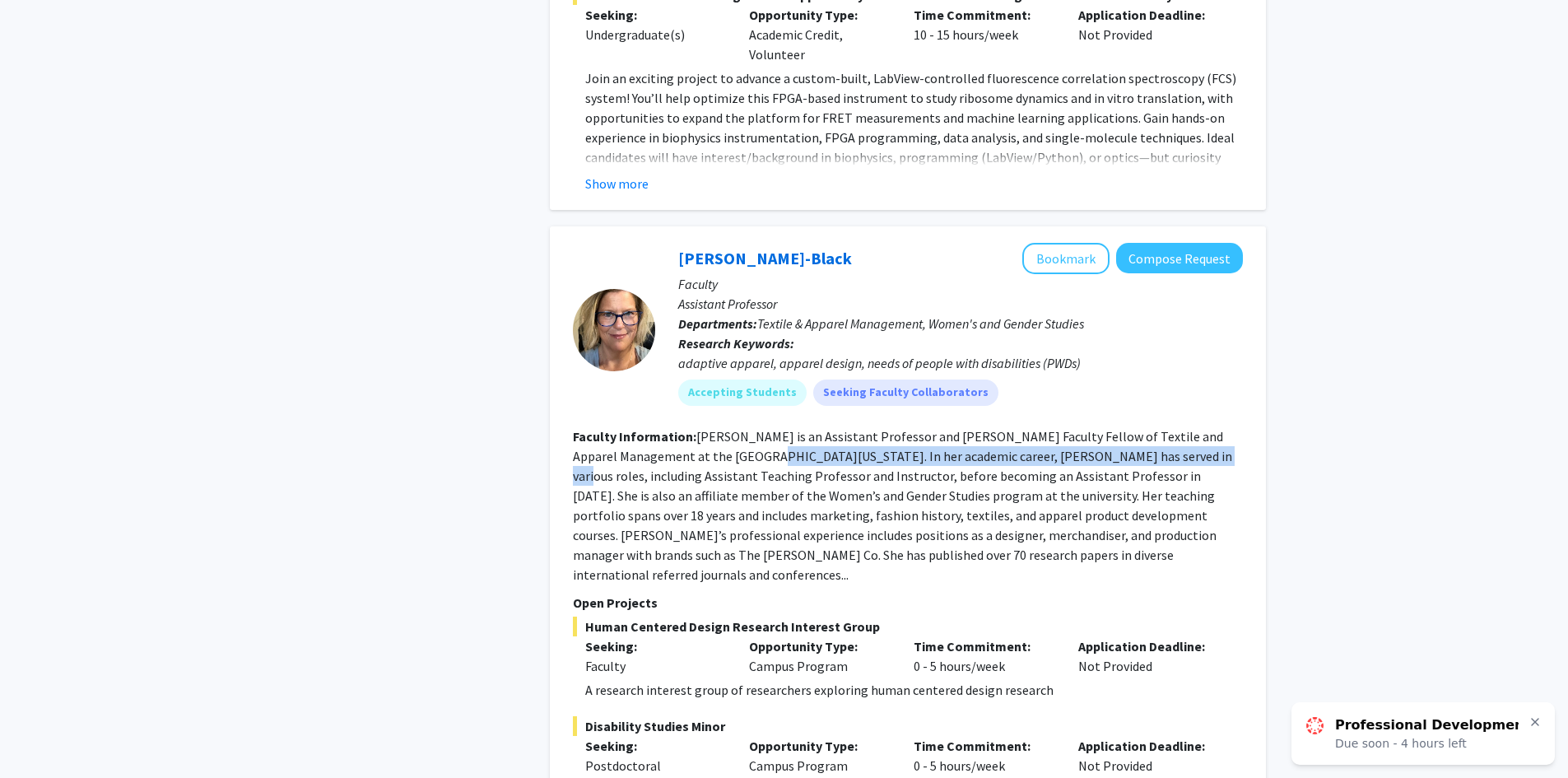
drag, startPoint x: 693, startPoint y: 398, endPoint x: 1106, endPoint y: 392, distance: 413.0
click at [1106, 428] on fg-read-more "Dr. Kerri McBee-Black is an Assistant Professor and Helen Allen Faculty Fellow …" at bounding box center [902, 505] width 659 height 155
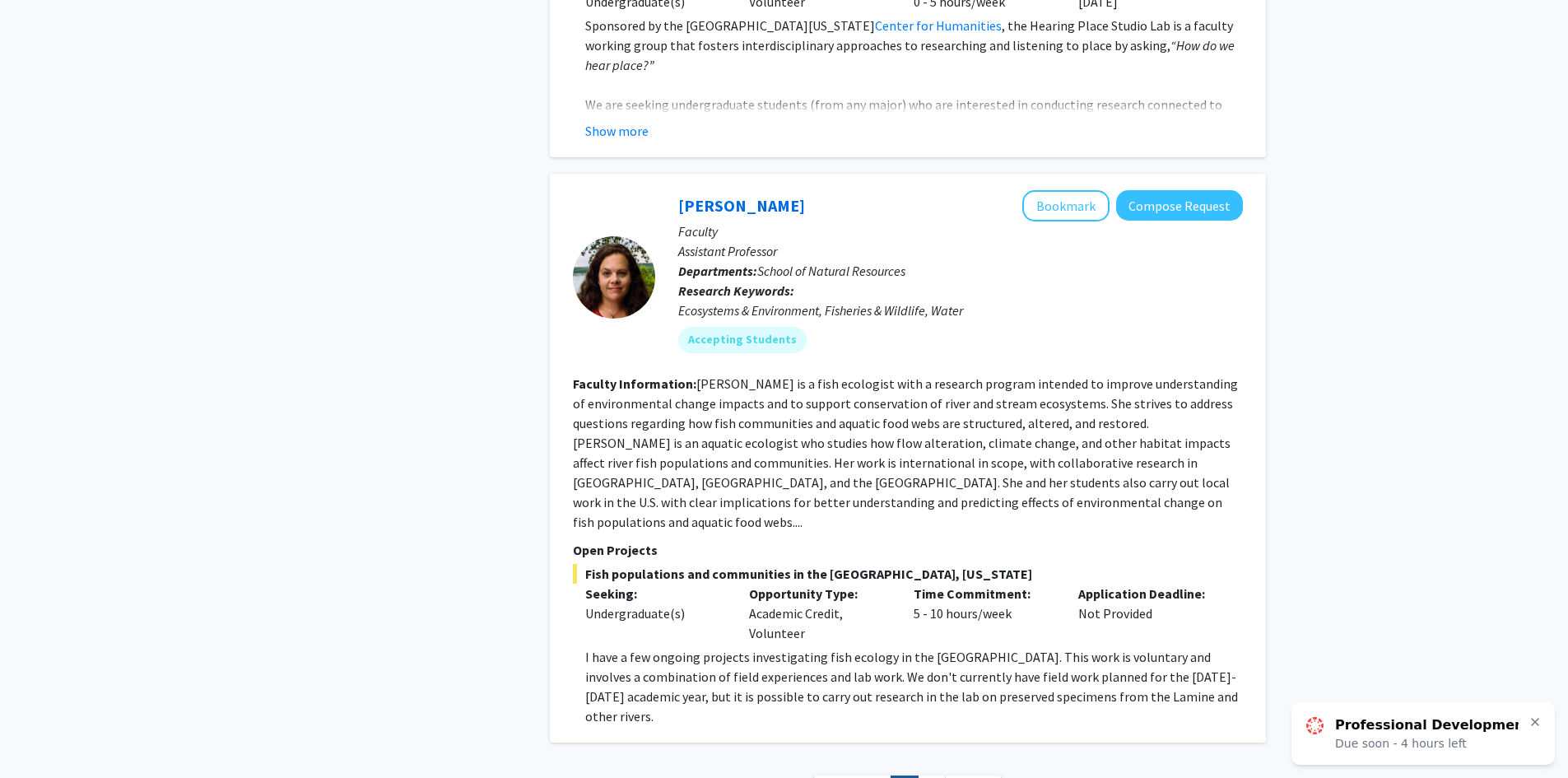
scroll to position [7177, 0]
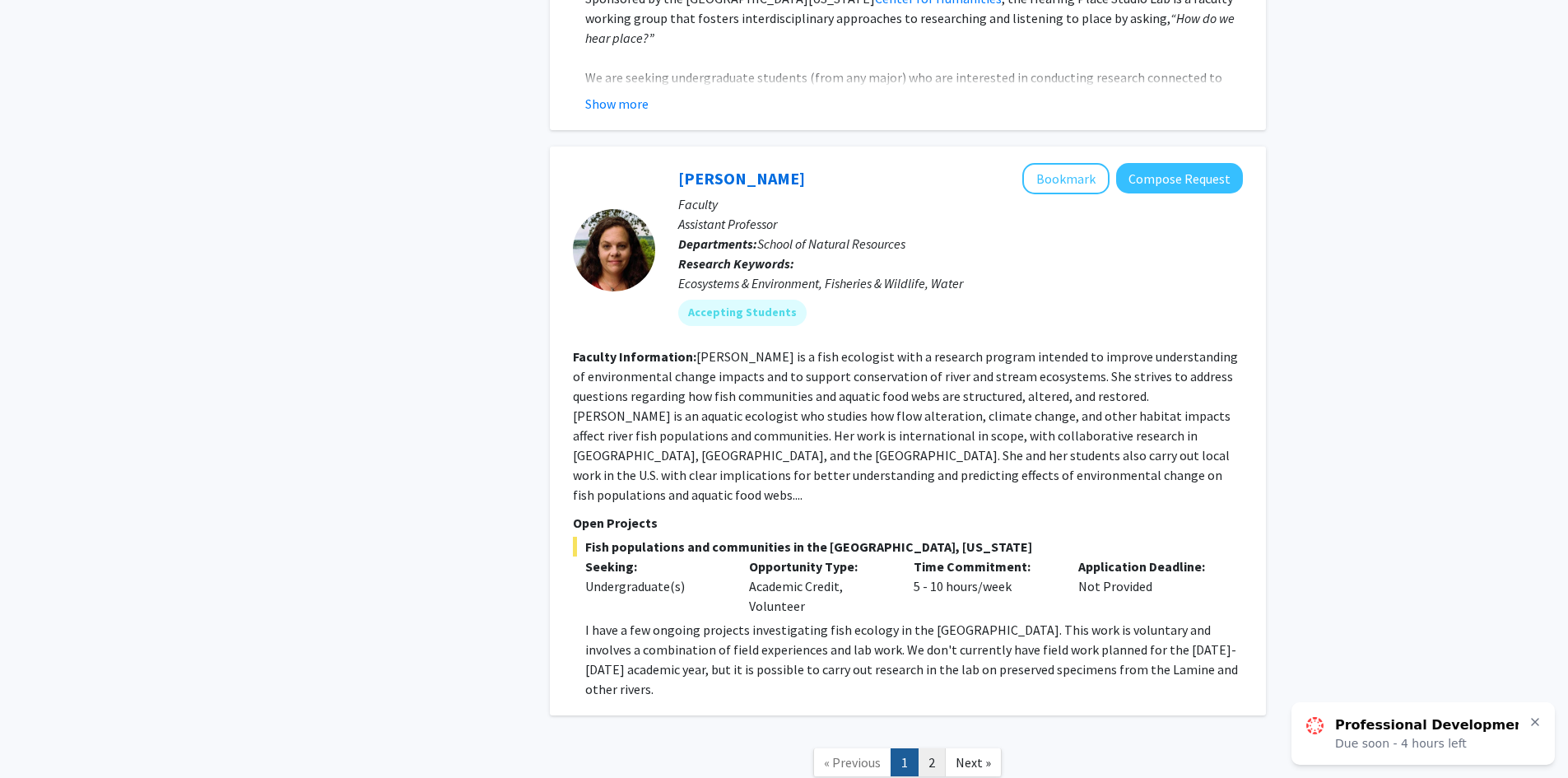
click at [921, 748] on link "2" at bounding box center [931, 763] width 28 height 29
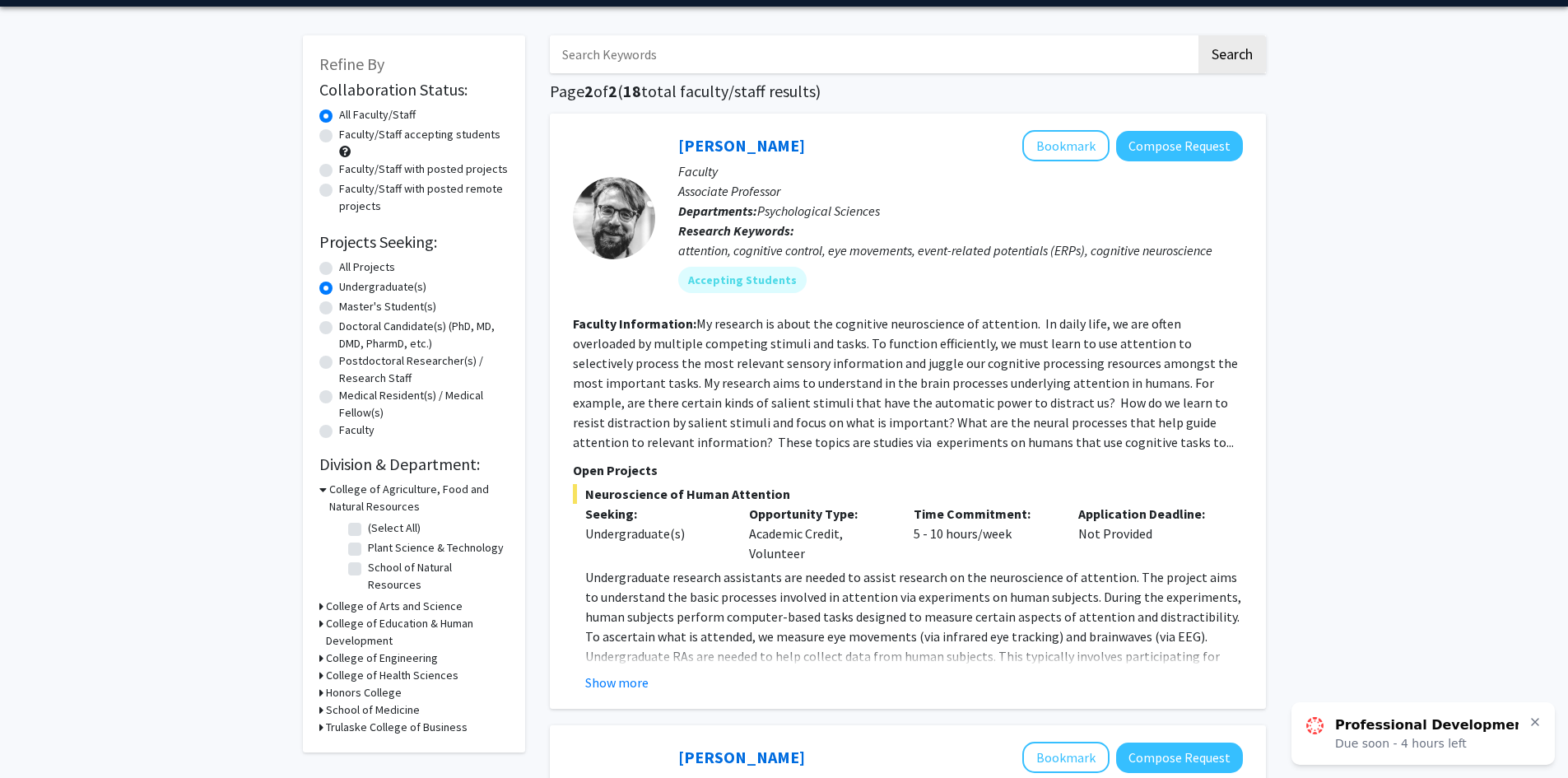
scroll to position [82, 0]
